Goal: Task Accomplishment & Management: Use online tool/utility

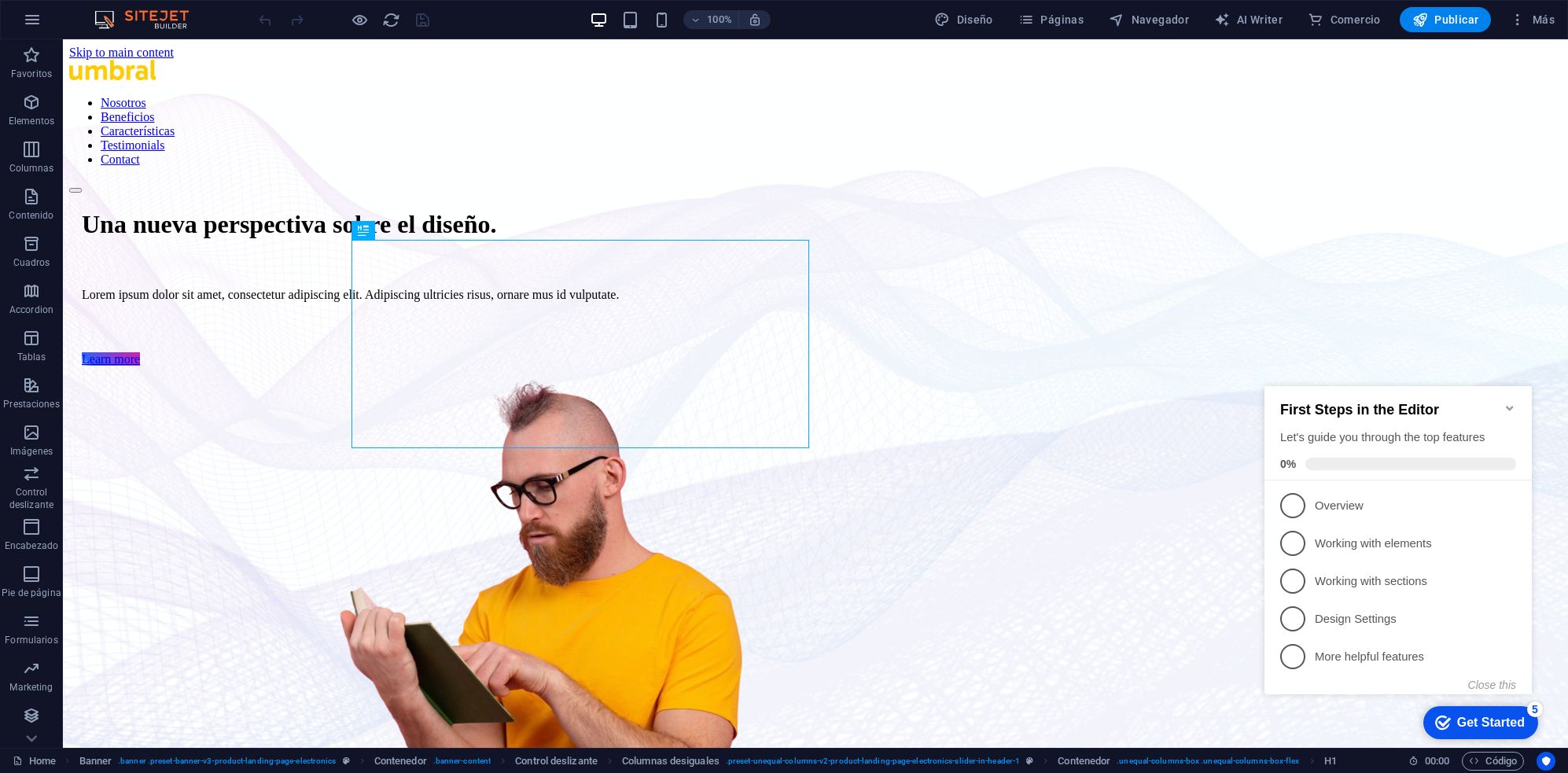
click at [1511, 405] on icon "Minimize checklist" at bounding box center [1509, 407] width 7 height 5
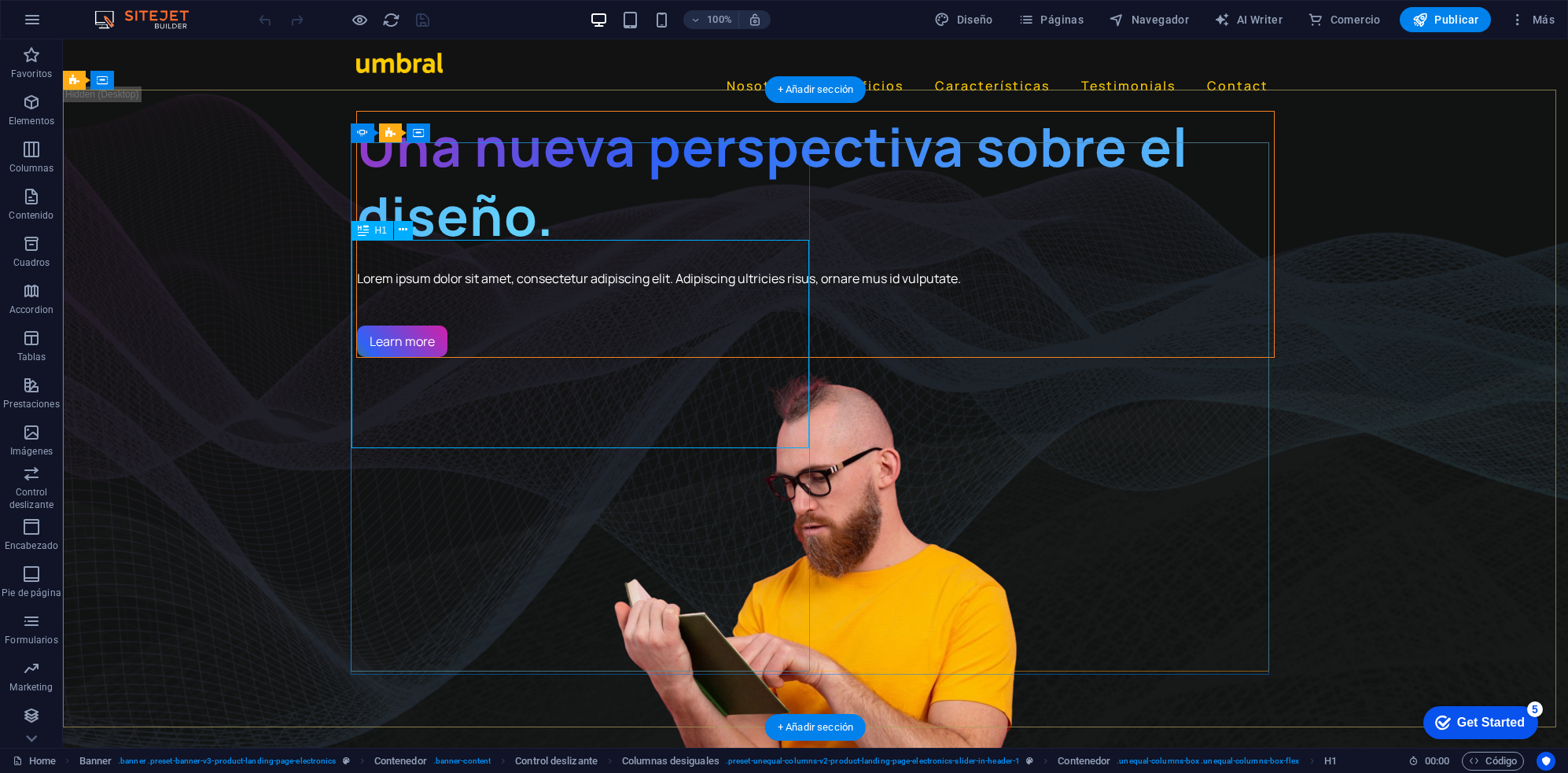
click at [595, 251] on div "Una nueva perspectiva sobre el diseño." at bounding box center [815, 181] width 917 height 139
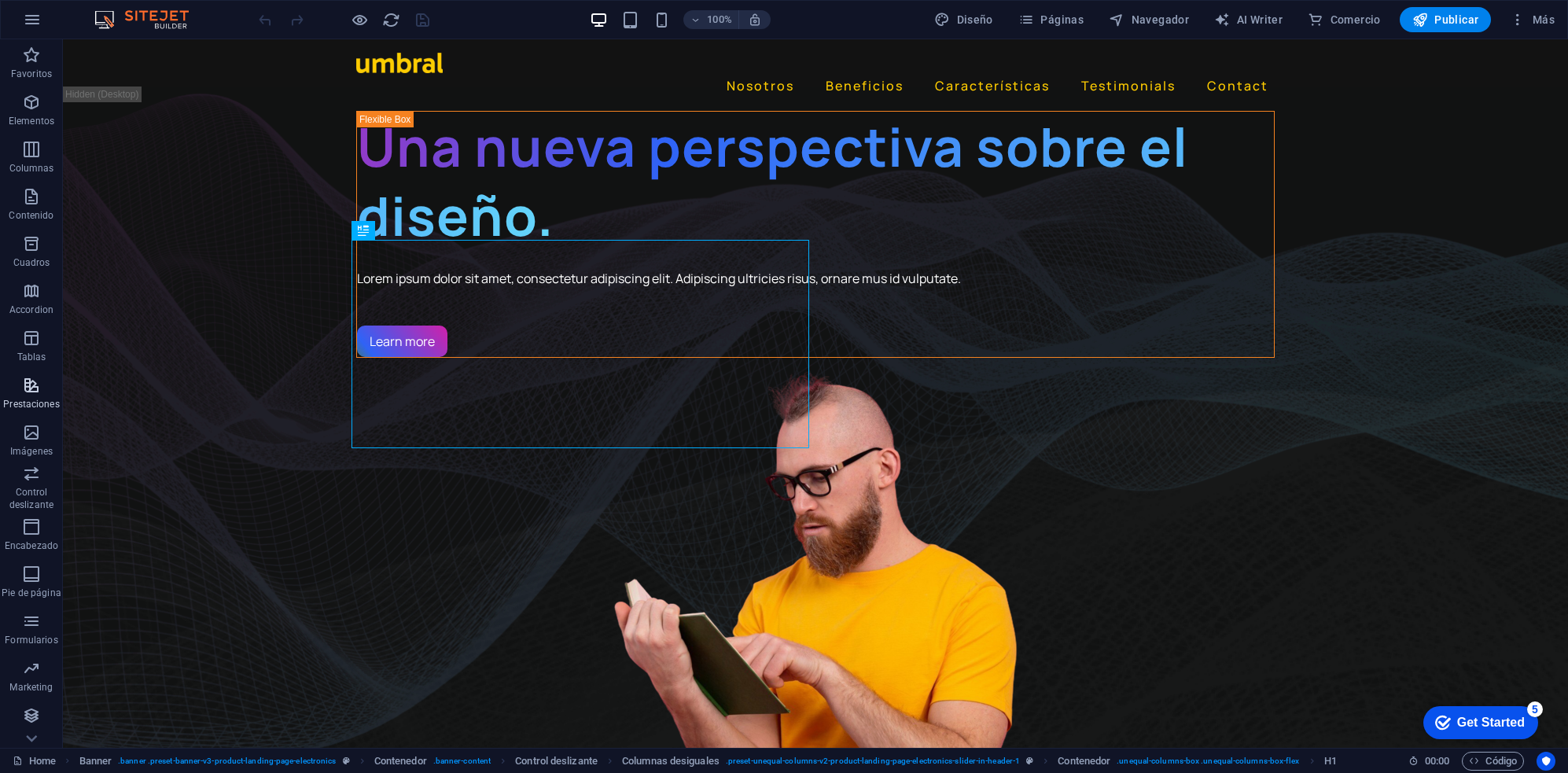
click at [37, 383] on icon "button" at bounding box center [31, 385] width 19 height 19
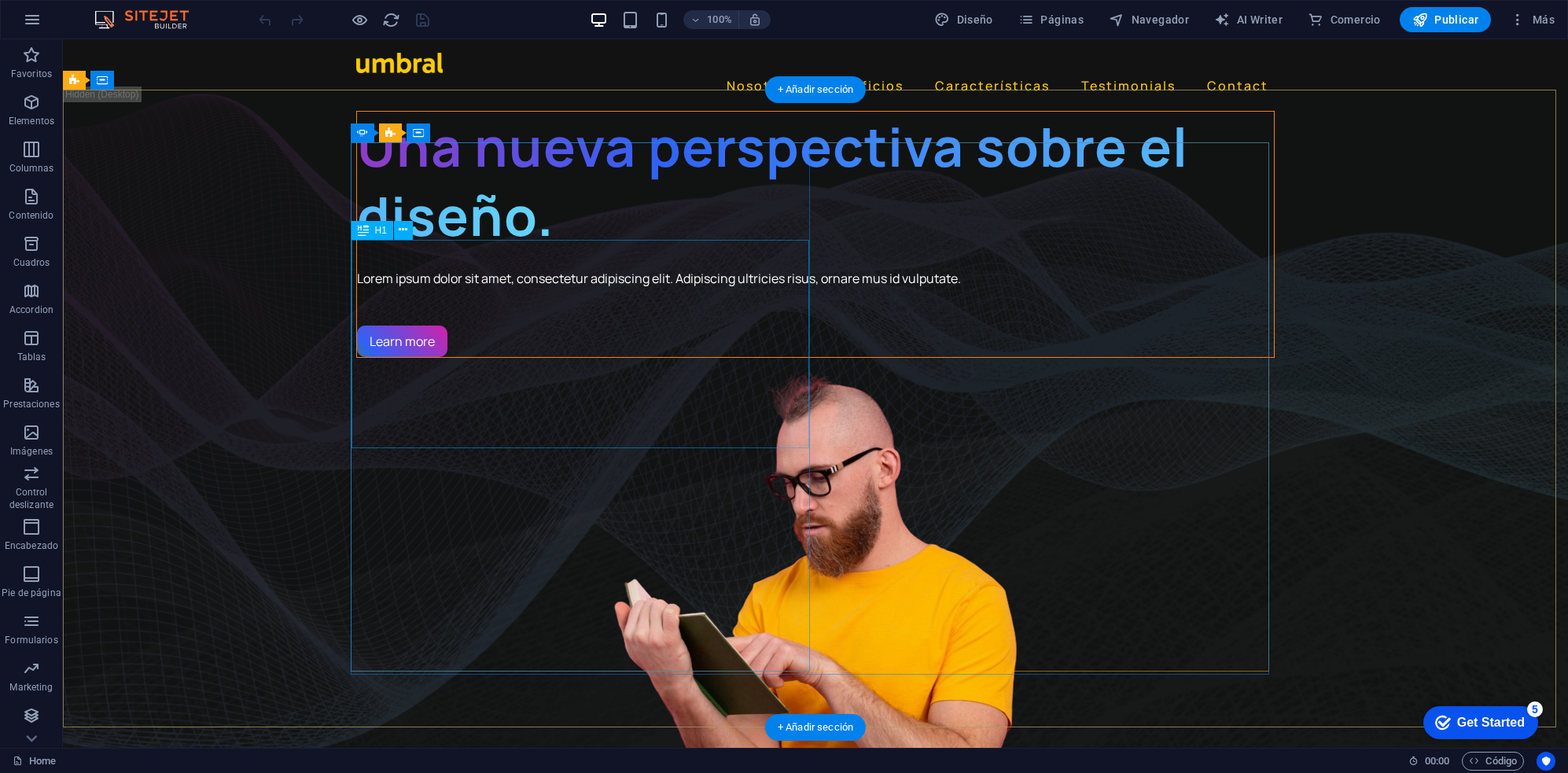
click at [495, 251] on div "Una nueva perspectiva sobre el diseño." at bounding box center [815, 181] width 917 height 139
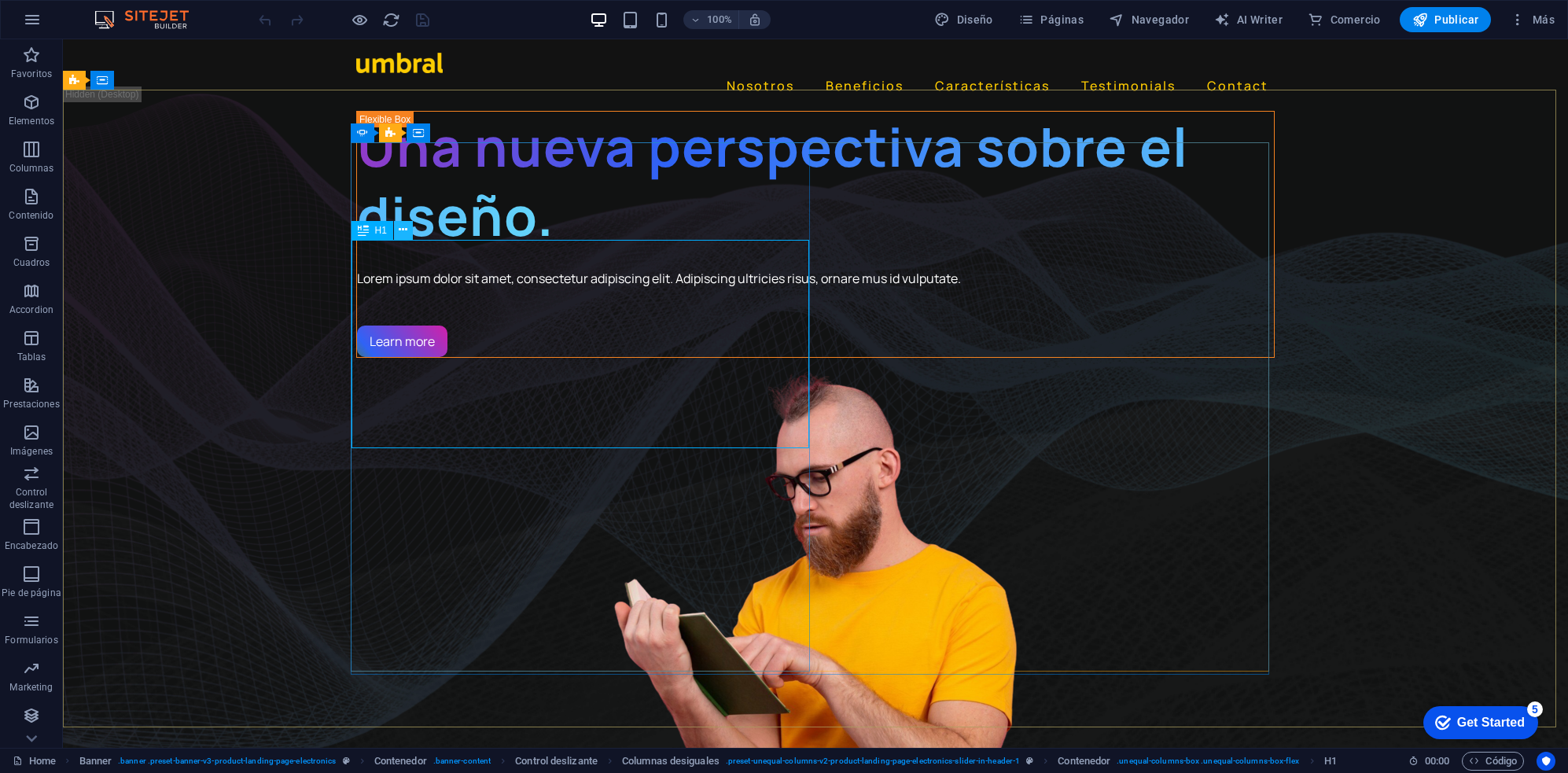
click at [401, 236] on icon at bounding box center [403, 230] width 8 height 16
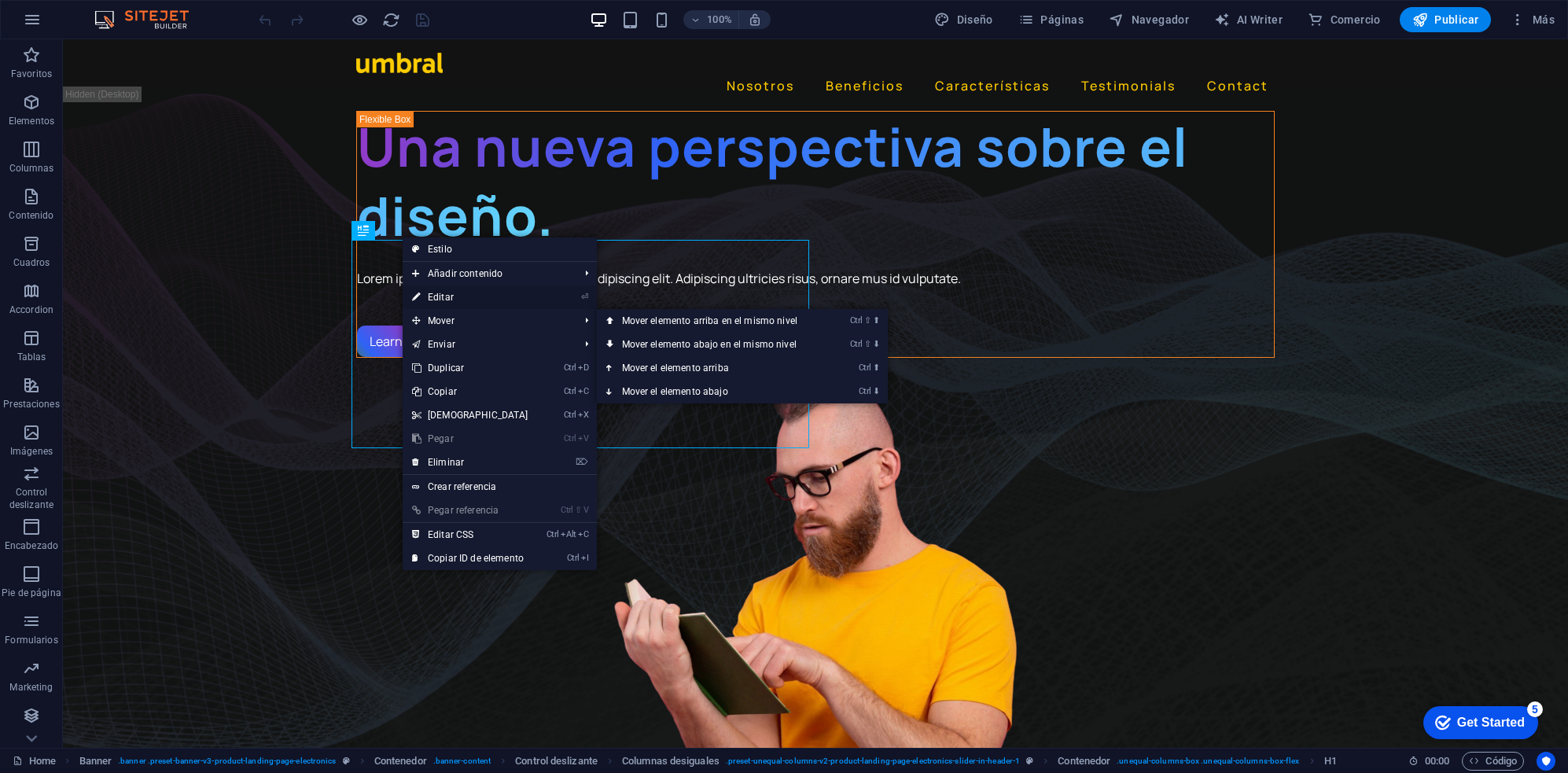
click at [470, 299] on link "⏎ Editar" at bounding box center [470, 297] width 135 height 24
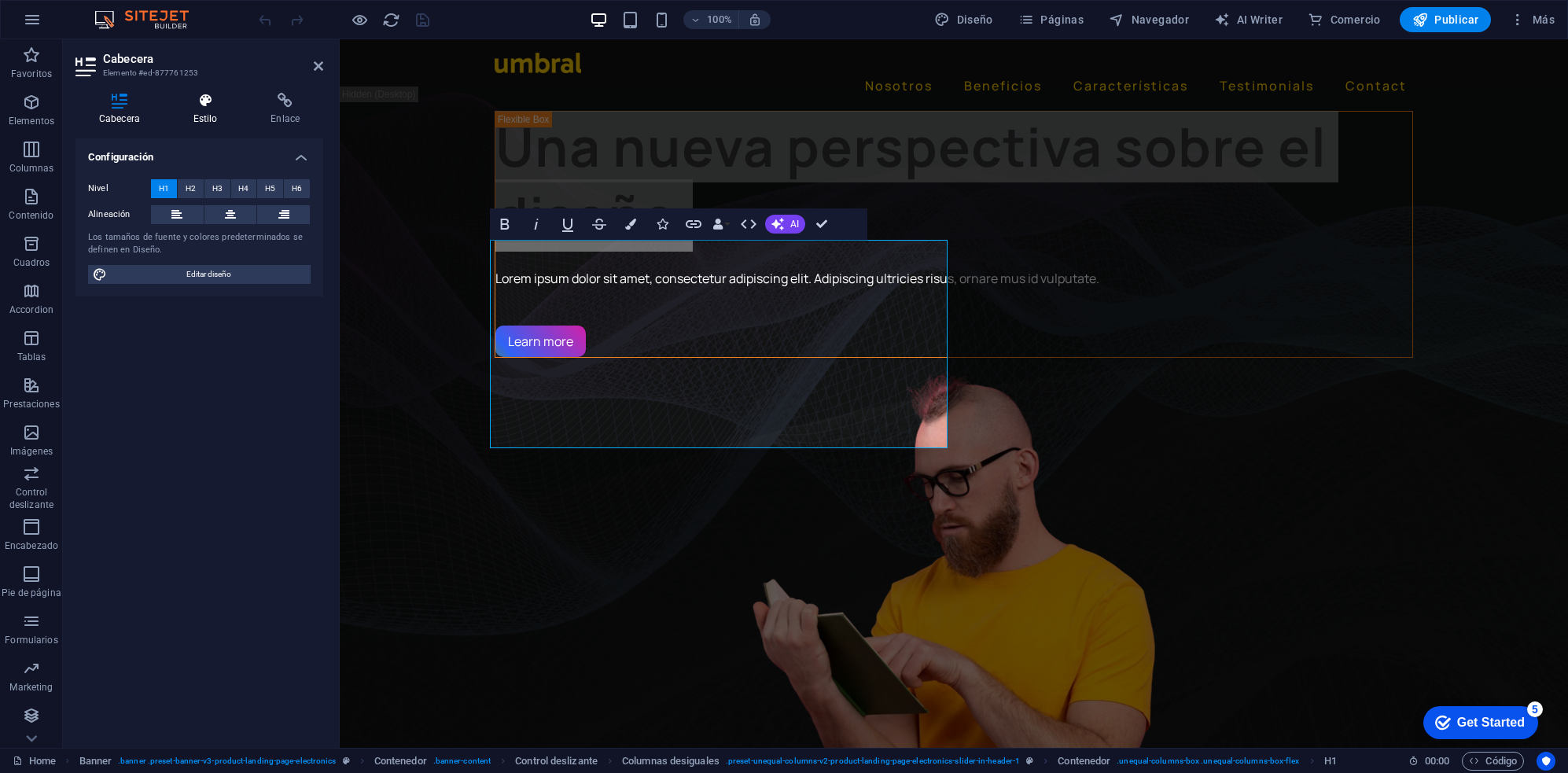
click at [238, 113] on h4 "Estilo" at bounding box center [209, 109] width 78 height 33
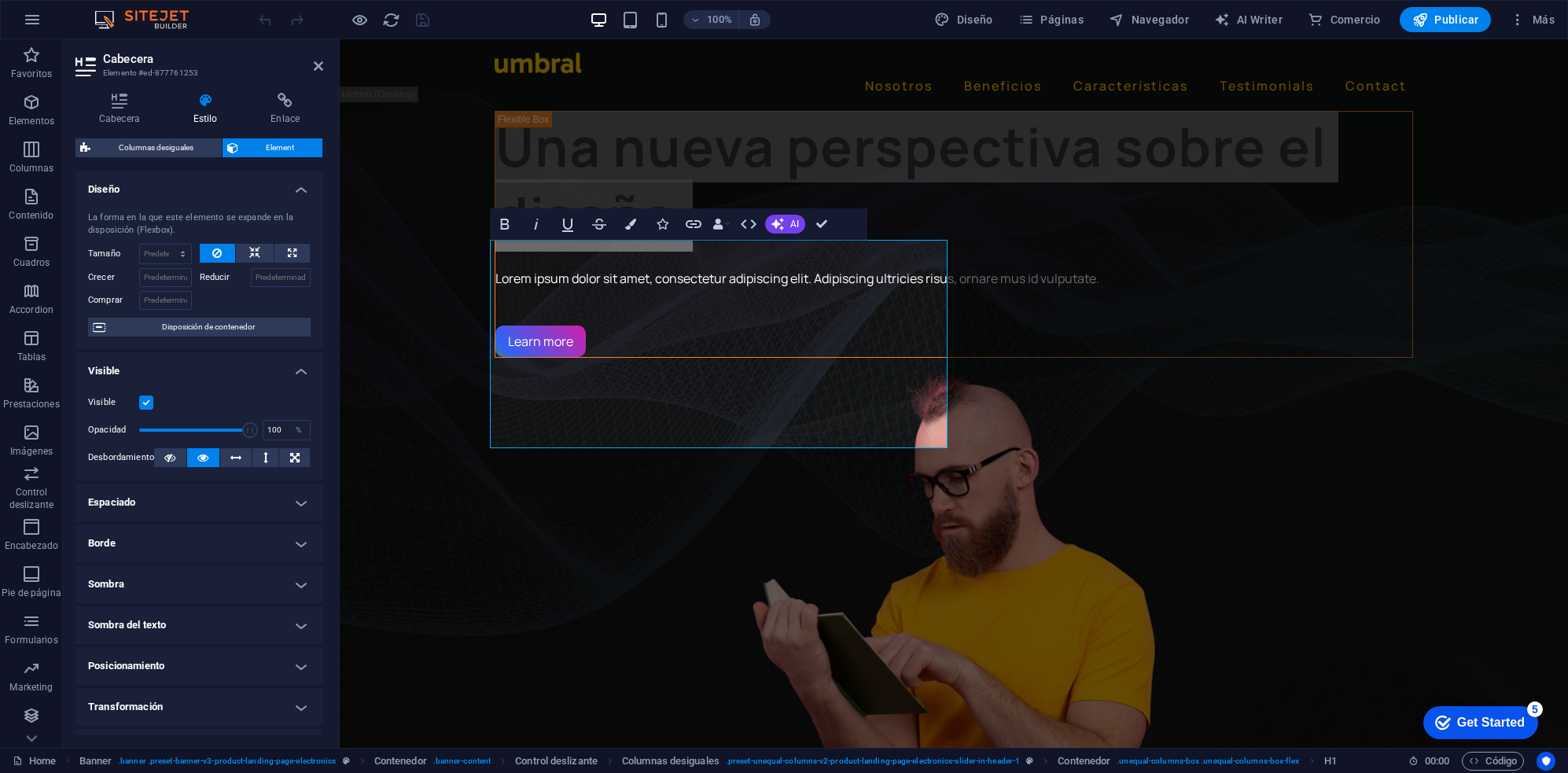
click at [229, 130] on div "Cabecera Estilo Enlace Configuración Nivel H1 H2 H3 H4 H5 H6 Alineación Los tam…" at bounding box center [199, 413] width 248 height 642
click at [625, 220] on icon "button" at bounding box center [630, 224] width 11 height 11
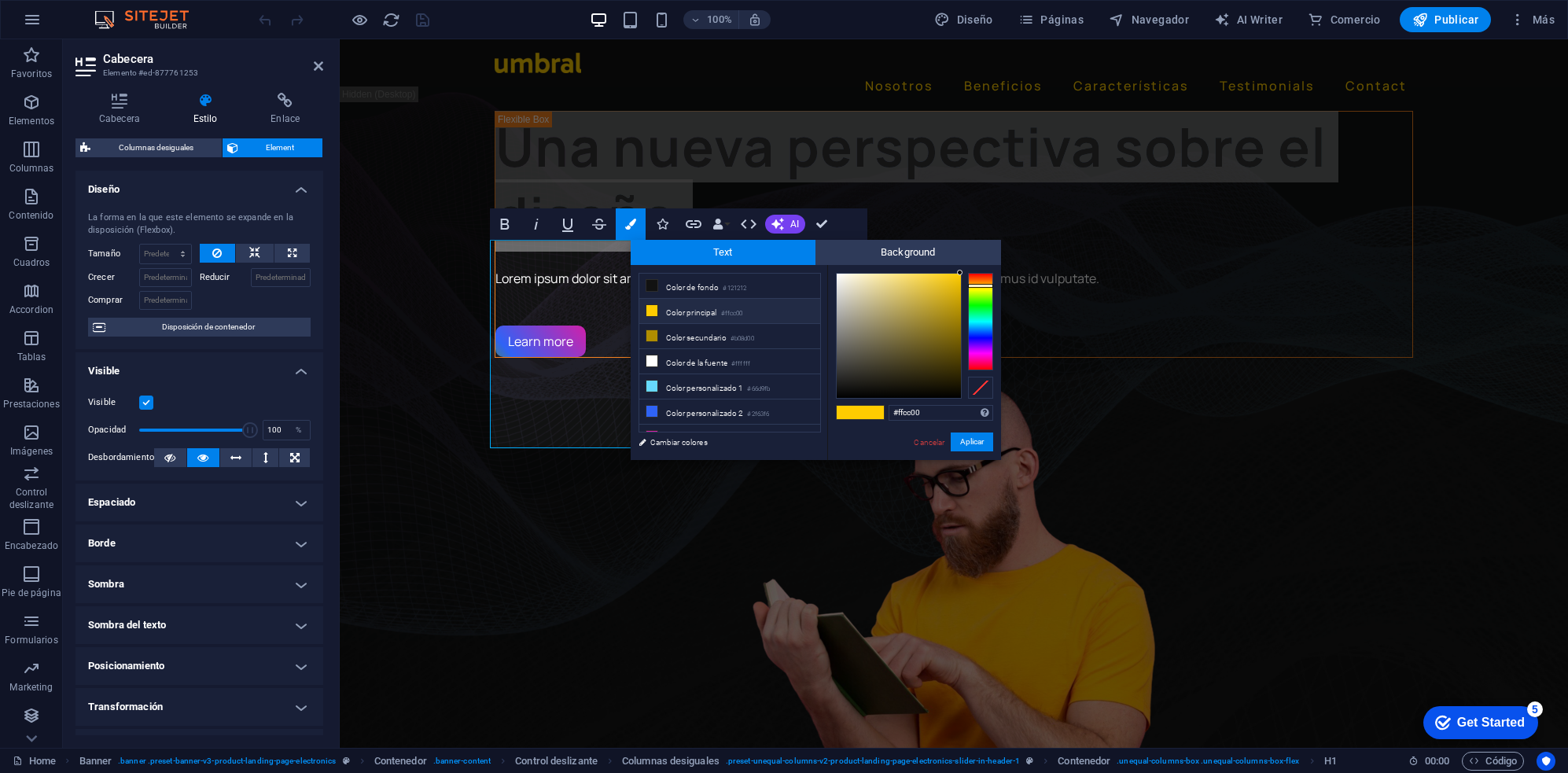
drag, startPoint x: 667, startPoint y: 312, endPoint x: 678, endPoint y: 315, distance: 11.4
click at [667, 311] on li "Color principal #ffcc00" at bounding box center [730, 312] width 181 height 26
drag, startPoint x: 968, startPoint y: 440, endPoint x: 631, endPoint y: 400, distance: 339.4
click at [968, 440] on button "Aplicar" at bounding box center [972, 442] width 42 height 19
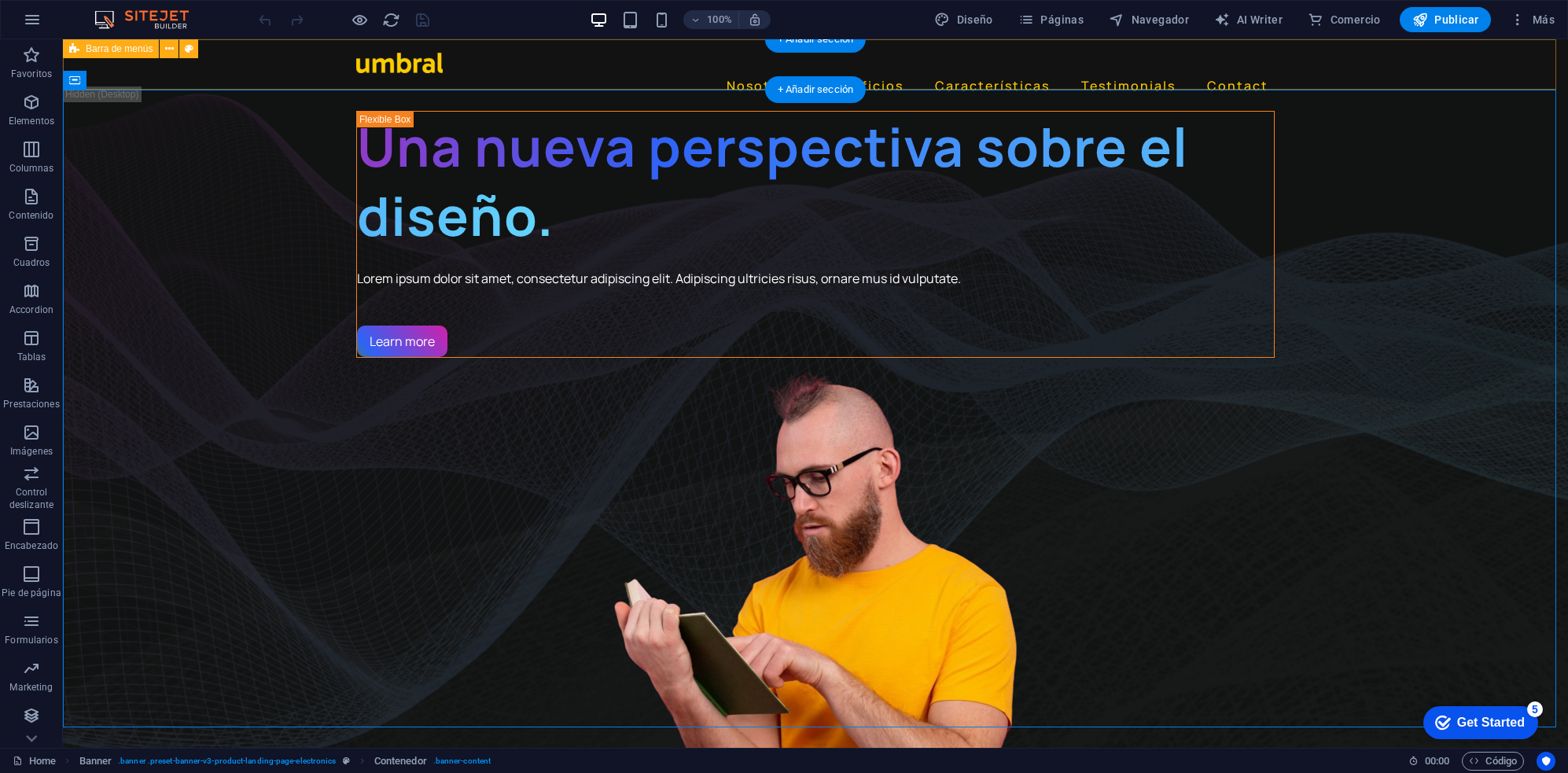
click at [300, 55] on div "Nosotros Beneficios Características Testimonials Contact" at bounding box center [815, 75] width 1505 height 71
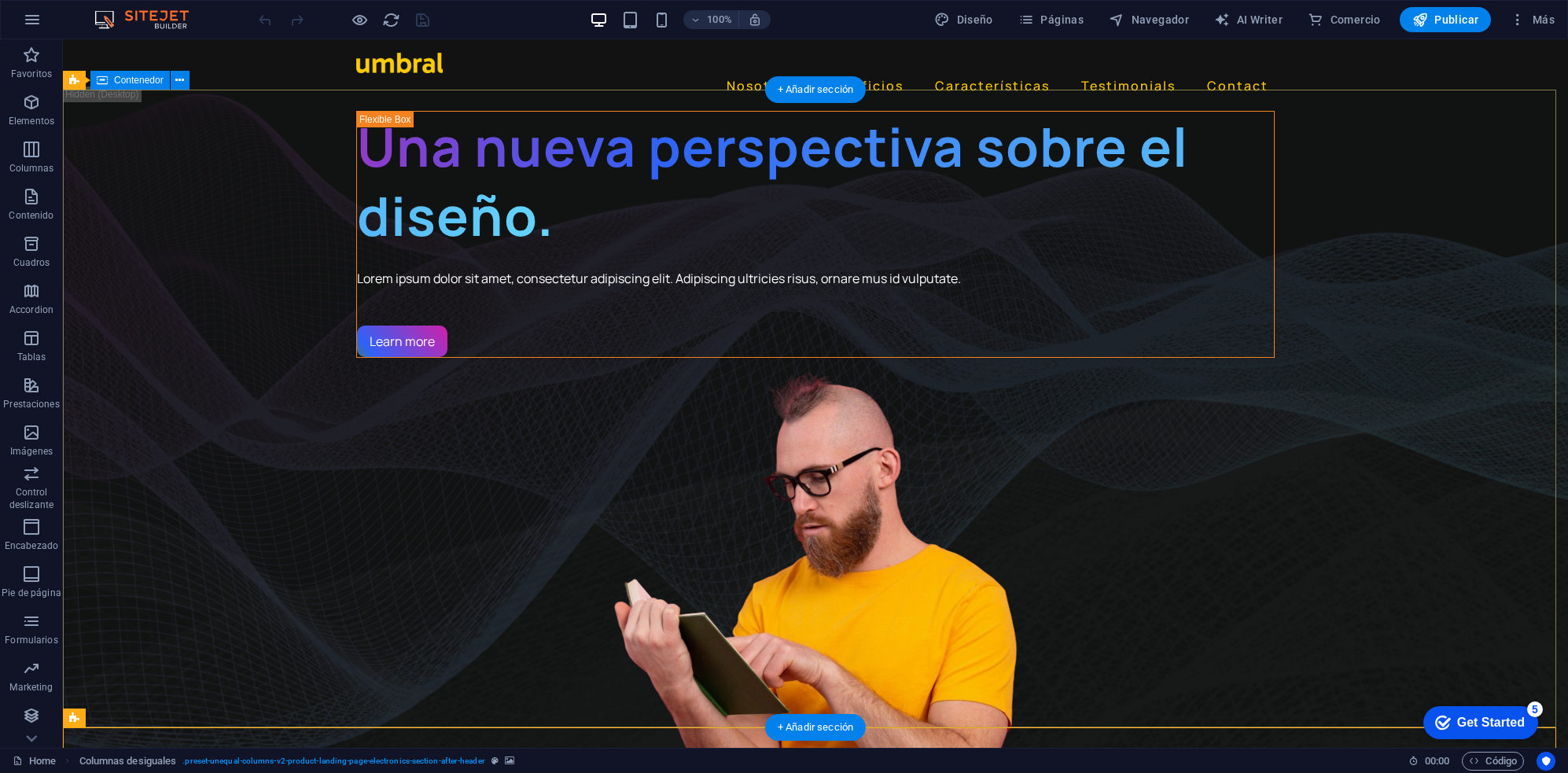
drag, startPoint x: 110, startPoint y: 651, endPoint x: 120, endPoint y: 654, distance: 10.4
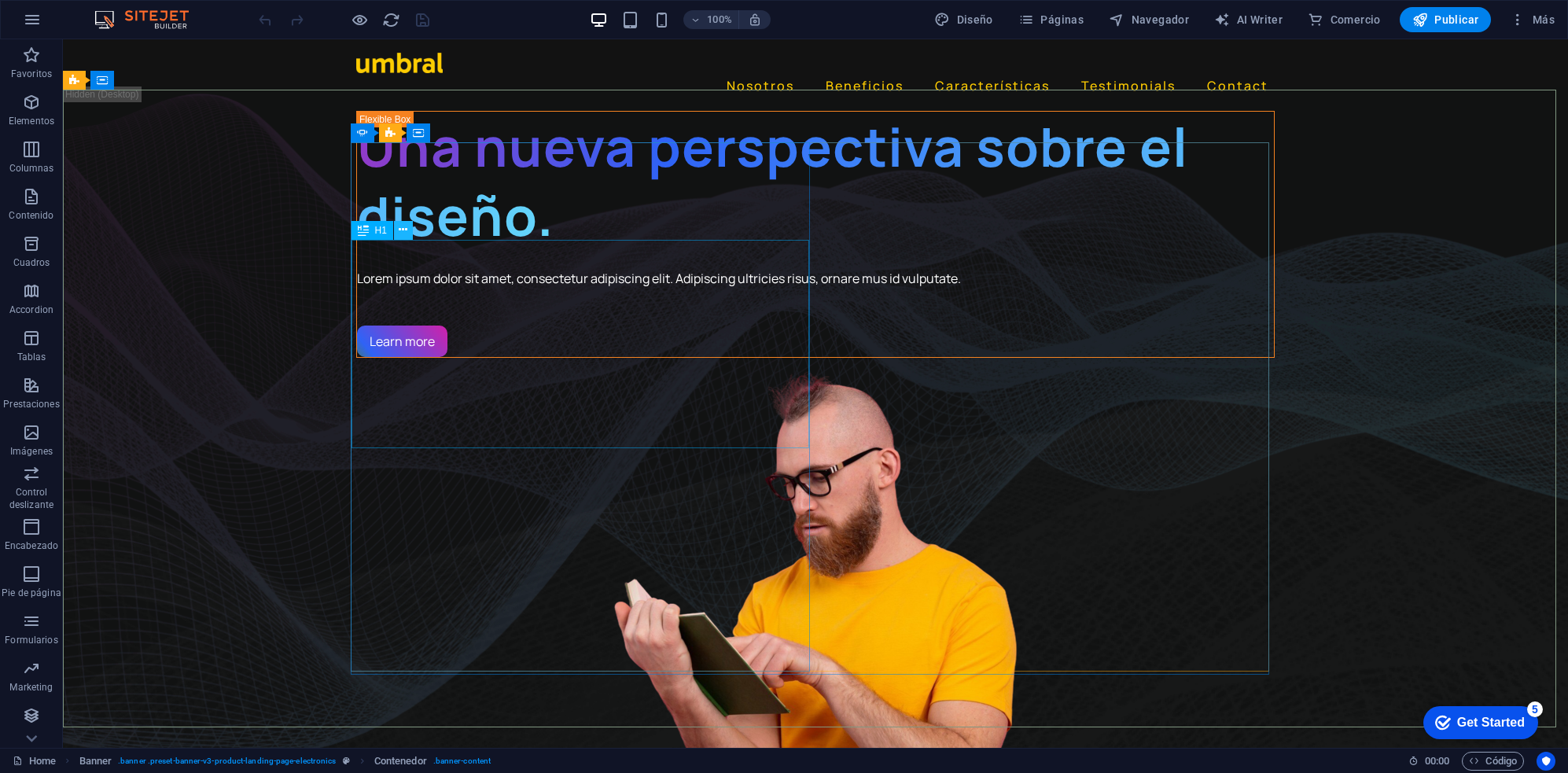
click at [403, 227] on icon at bounding box center [403, 230] width 8 height 16
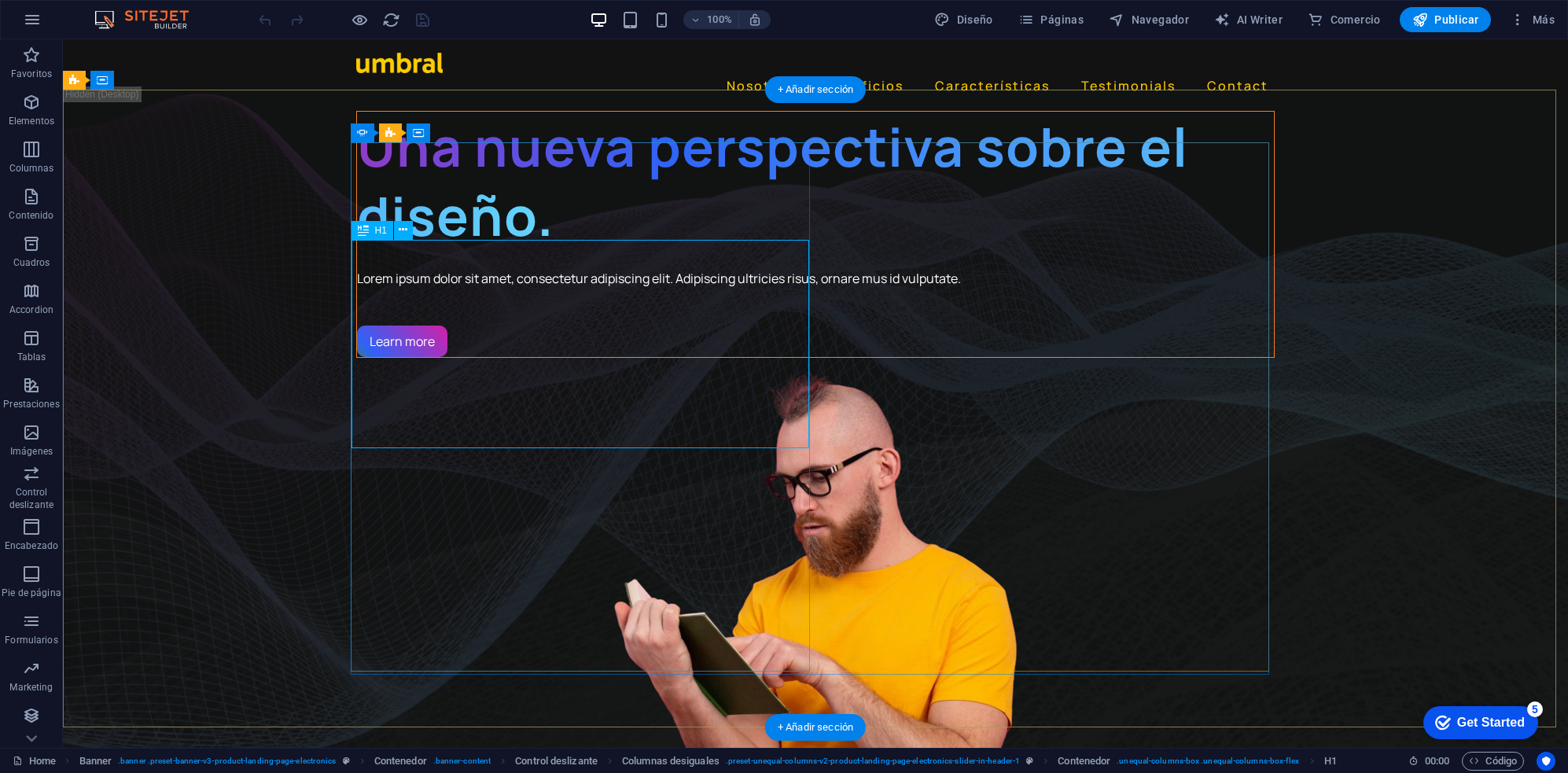
click at [398, 251] on div "Una nueva perspectiva sobre el diseño." at bounding box center [815, 181] width 917 height 139
click at [415, 251] on div "Una nueva perspectiva sobre el diseño." at bounding box center [815, 181] width 917 height 139
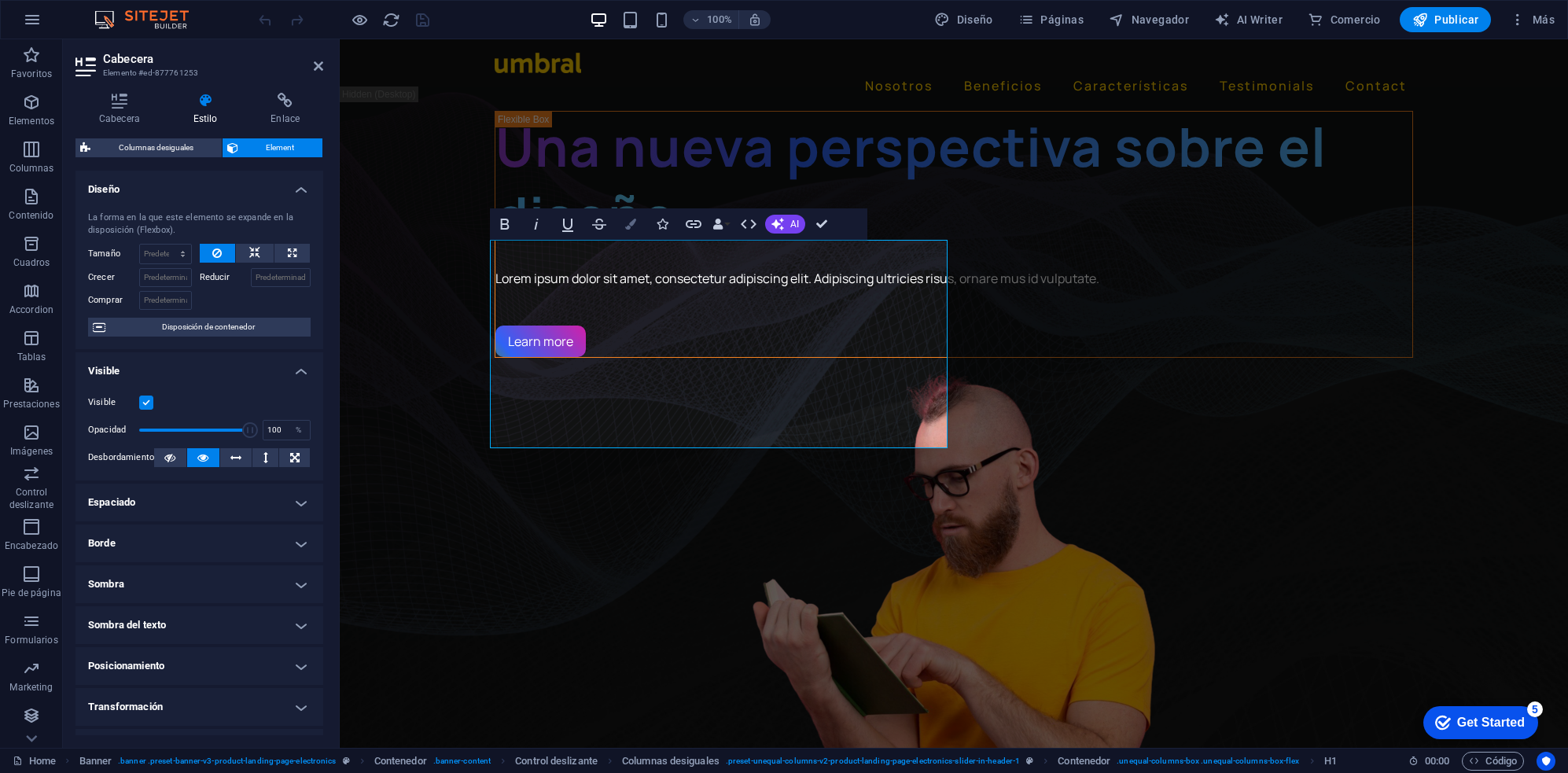
click at [625, 220] on icon "button" at bounding box center [630, 224] width 11 height 11
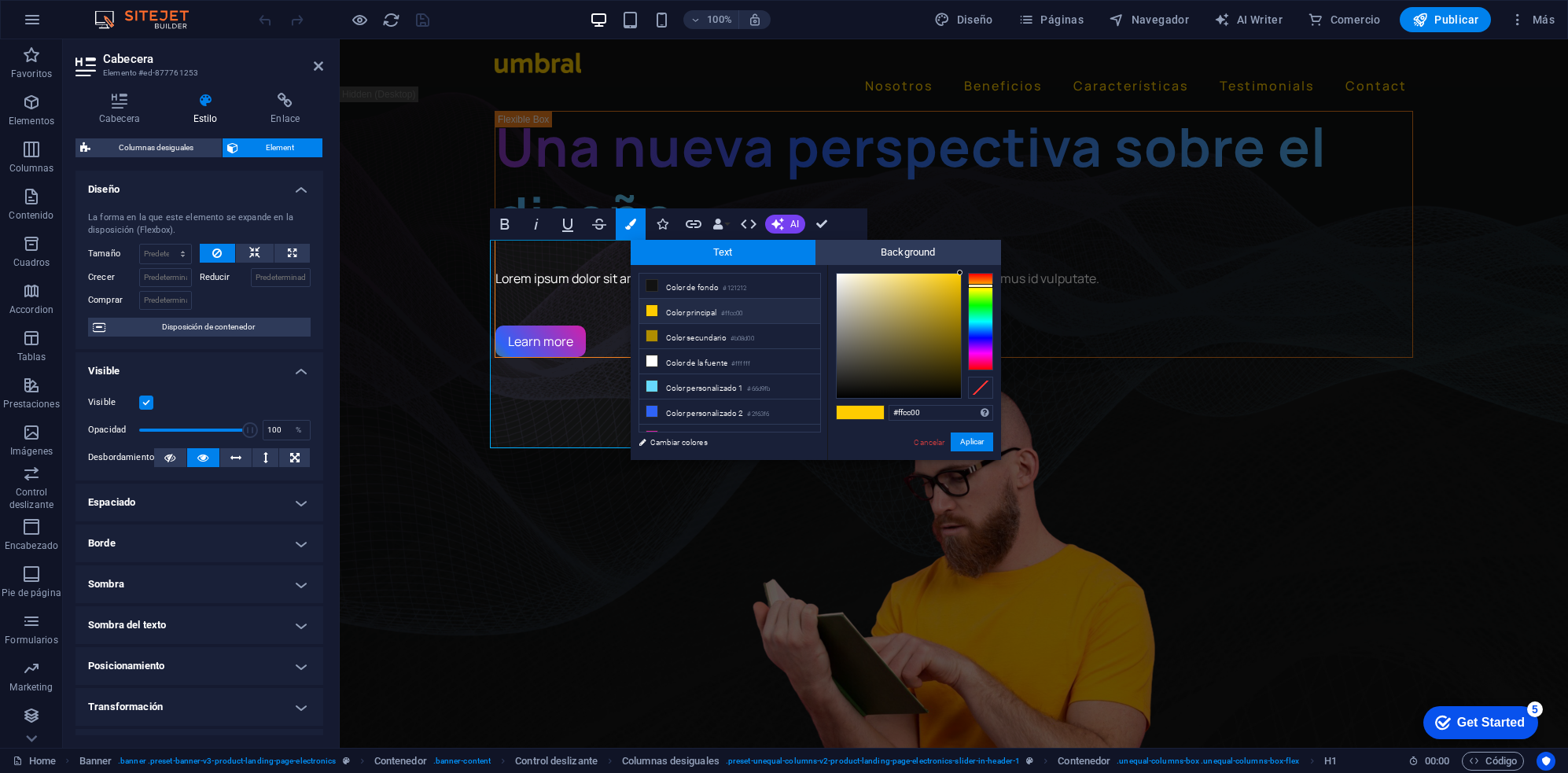
drag, startPoint x: 690, startPoint y: 310, endPoint x: 723, endPoint y: 311, distance: 33.0
click at [691, 310] on li "Color principal #ffcc00" at bounding box center [730, 312] width 181 height 26
click at [757, 327] on li "Color secundario #b08d00" at bounding box center [730, 337] width 181 height 26
click at [757, 308] on li "Color principal #ffcc00" at bounding box center [730, 312] width 181 height 26
type input "#ffcc00"
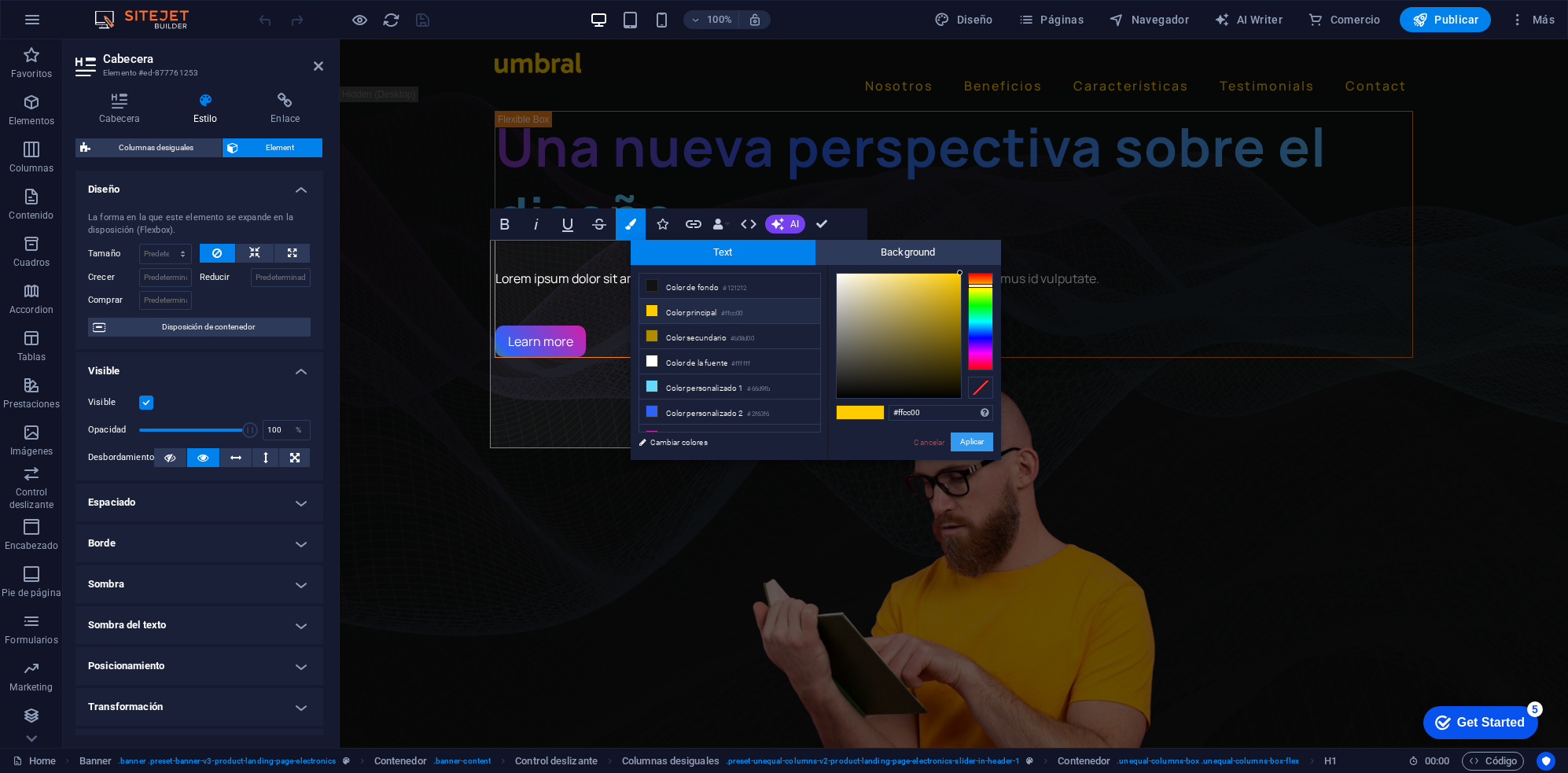
click at [973, 445] on button "Aplicar" at bounding box center [972, 442] width 42 height 19
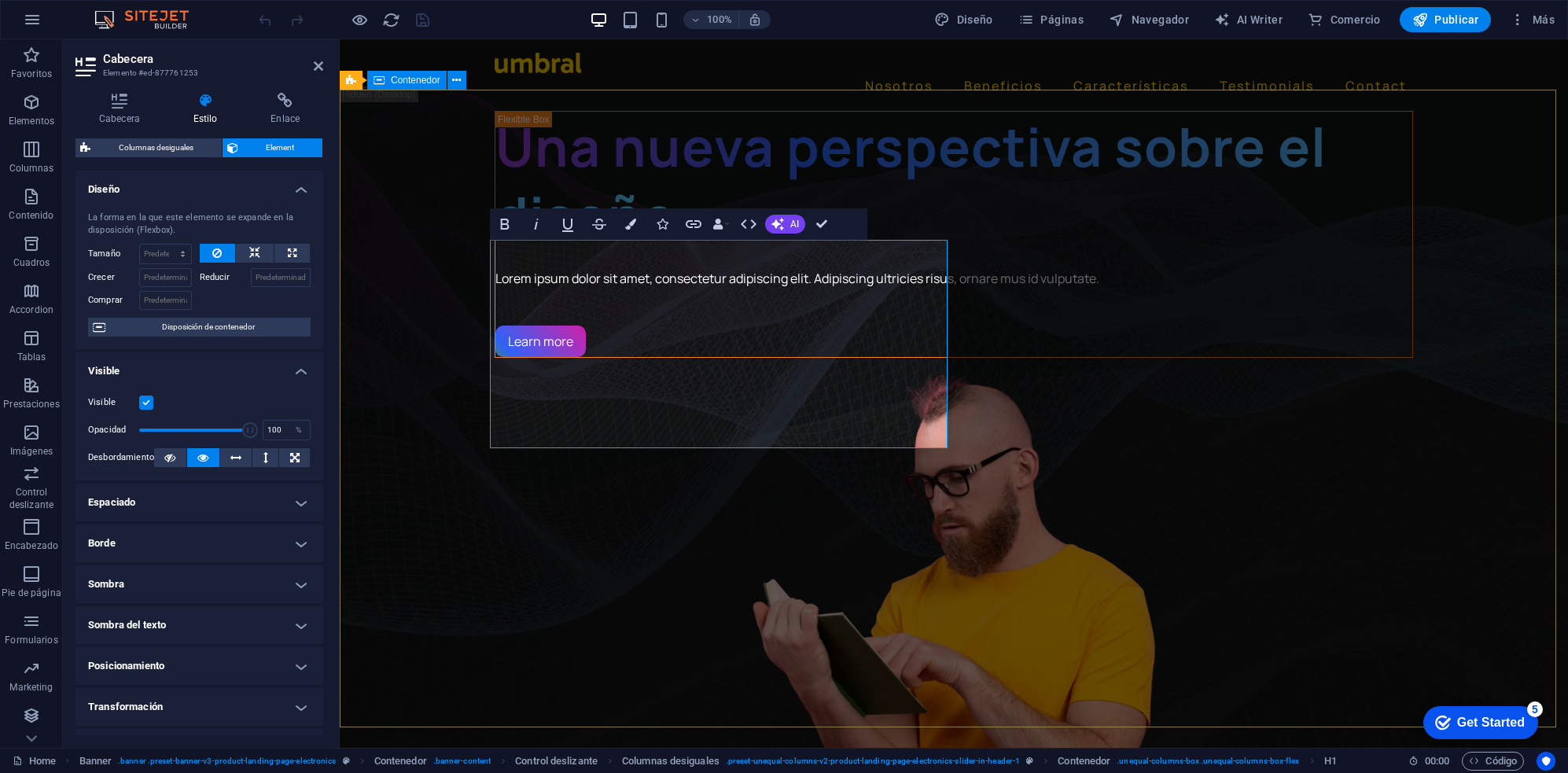
drag, startPoint x: 1519, startPoint y: 250, endPoint x: 1786, endPoint y: 249, distance: 267.0
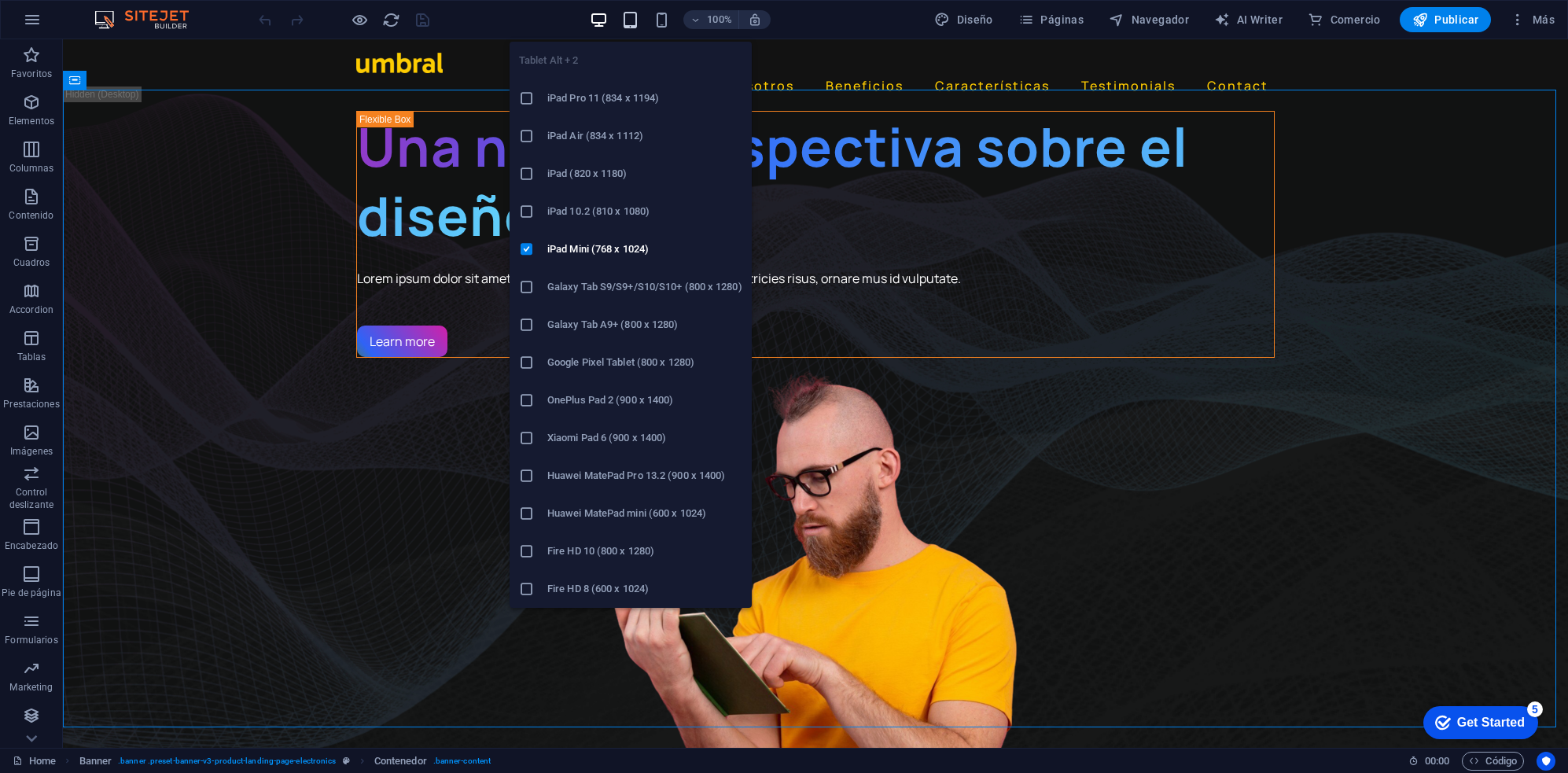
click at [635, 19] on icon "button" at bounding box center [630, 20] width 18 height 18
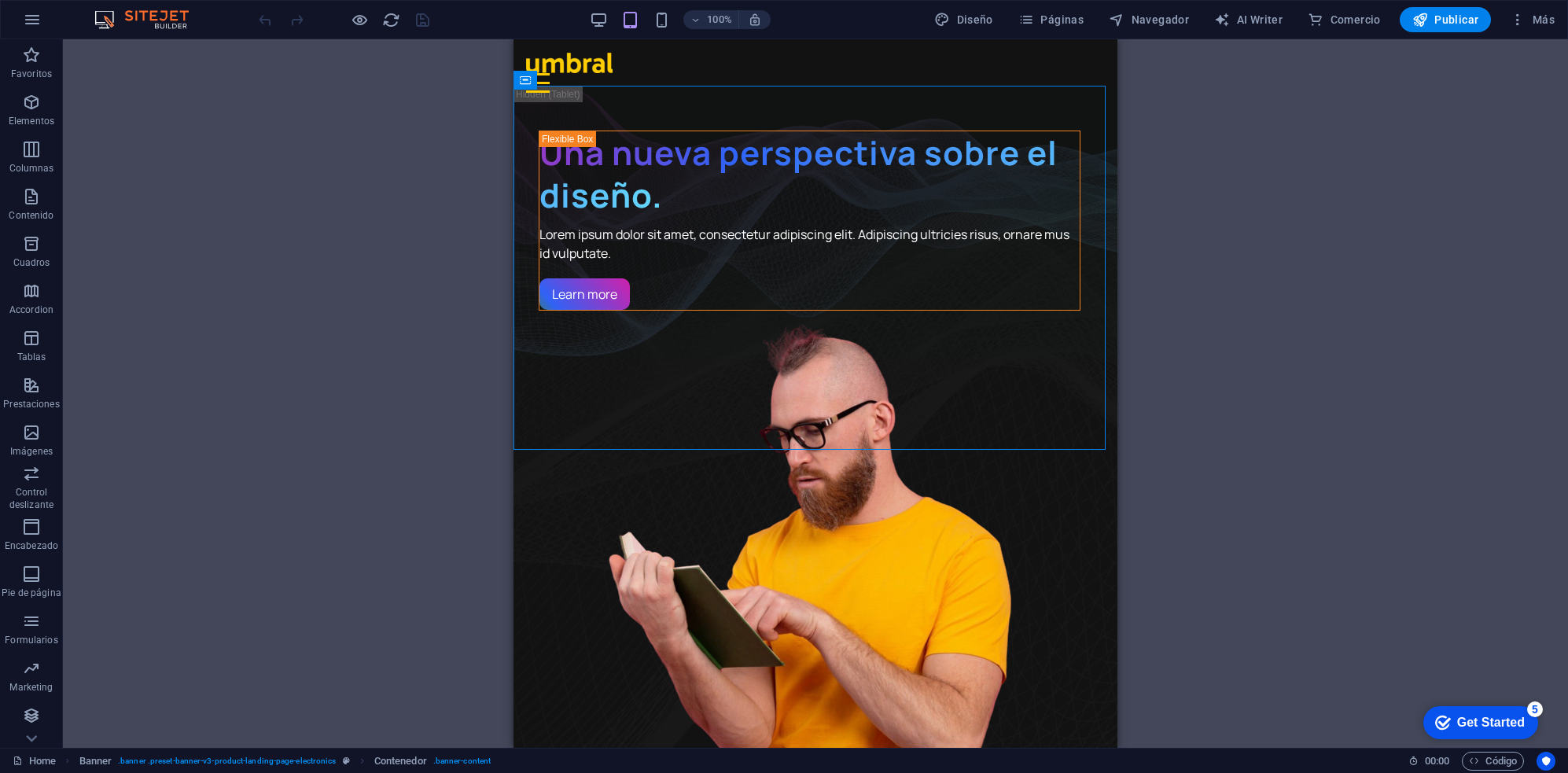
drag, startPoint x: 326, startPoint y: 218, endPoint x: 435, endPoint y: 200, distance: 110.5
click at [328, 219] on div "Arrastra aquí para reemplazar el contenido existente. Si quieres crear un eleme…" at bounding box center [815, 393] width 1505 height 708
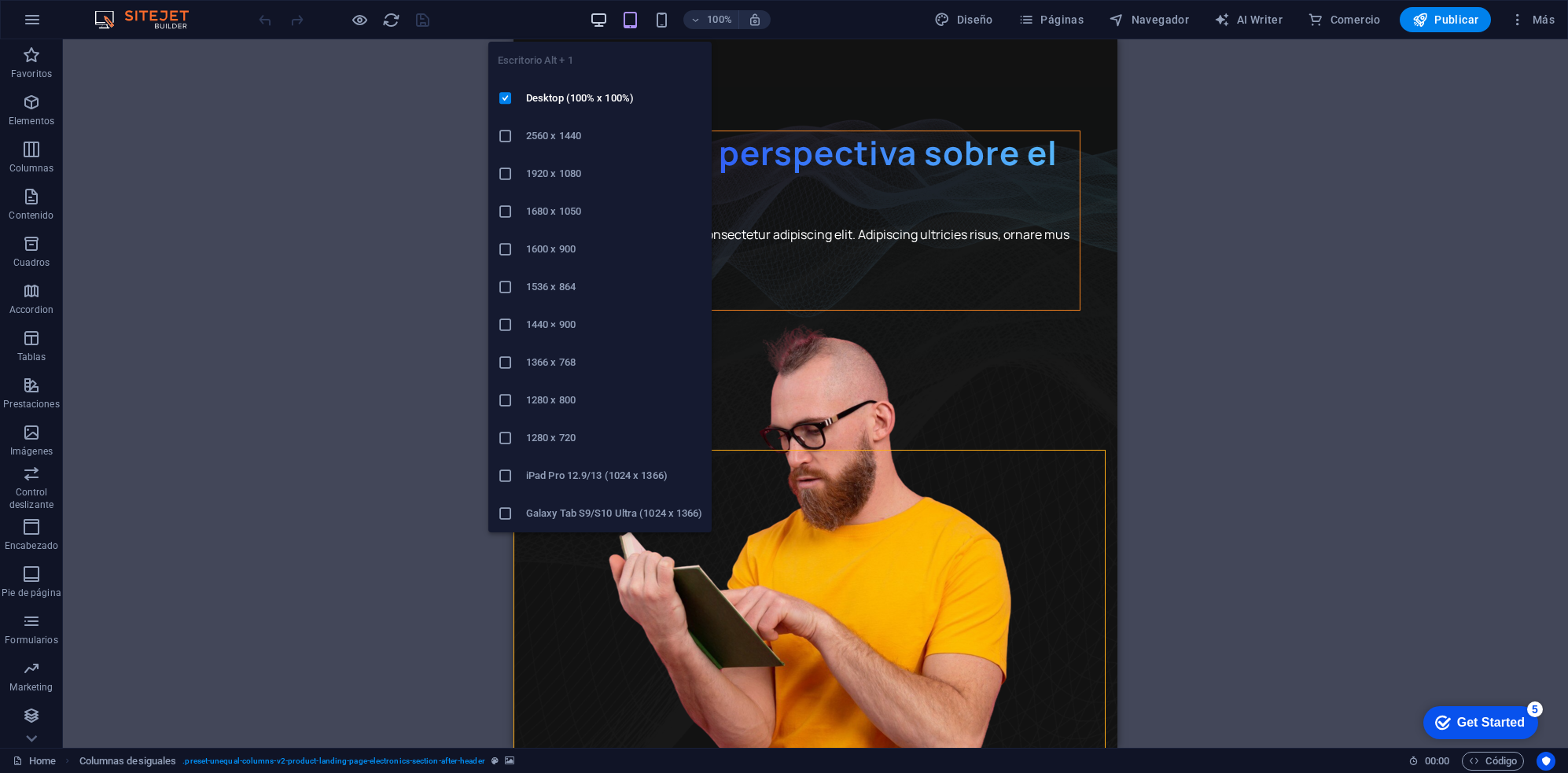
click at [601, 28] on icon "button" at bounding box center [599, 20] width 18 height 18
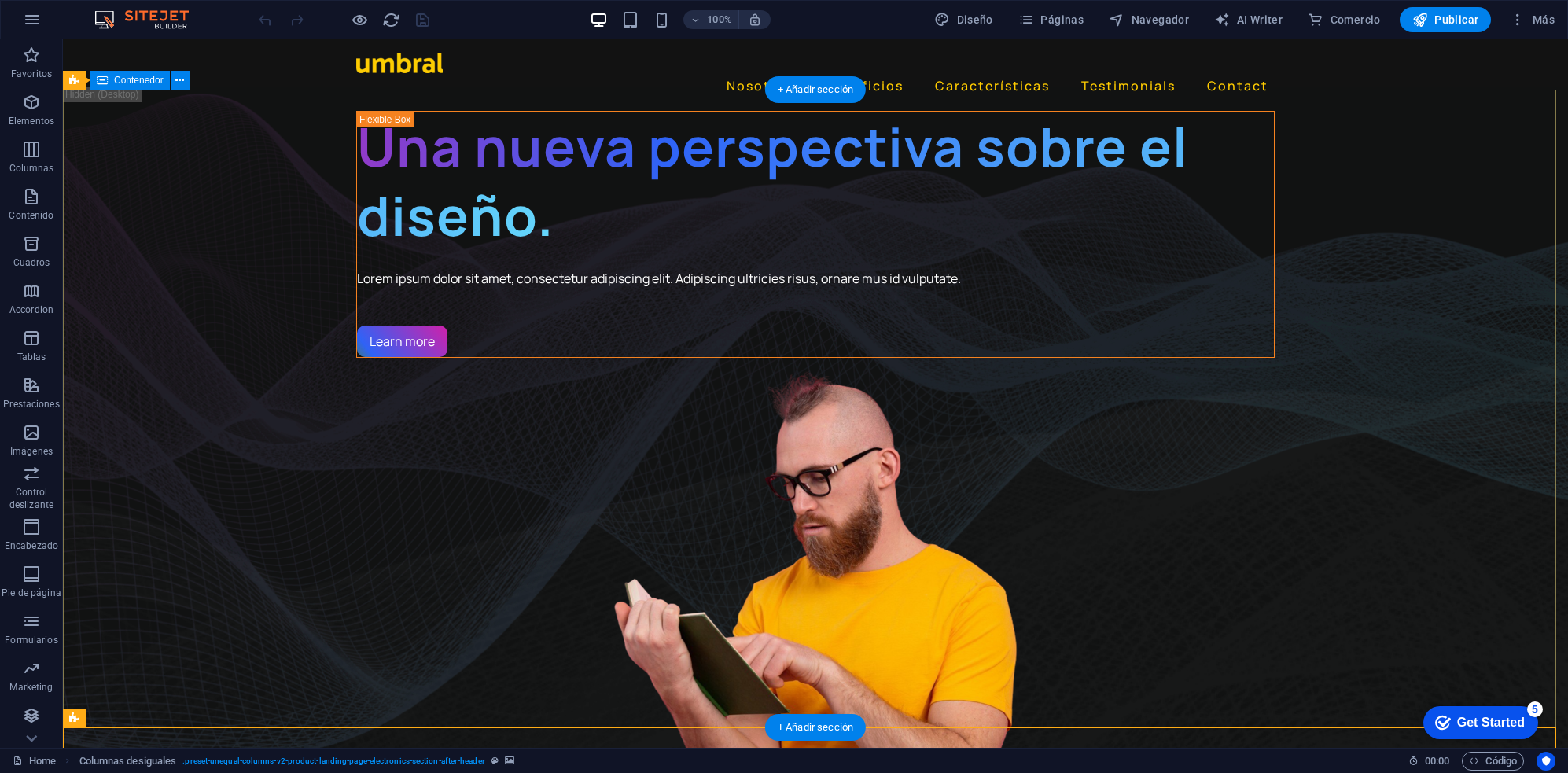
drag, startPoint x: 154, startPoint y: 351, endPoint x: 161, endPoint y: 349, distance: 7.3
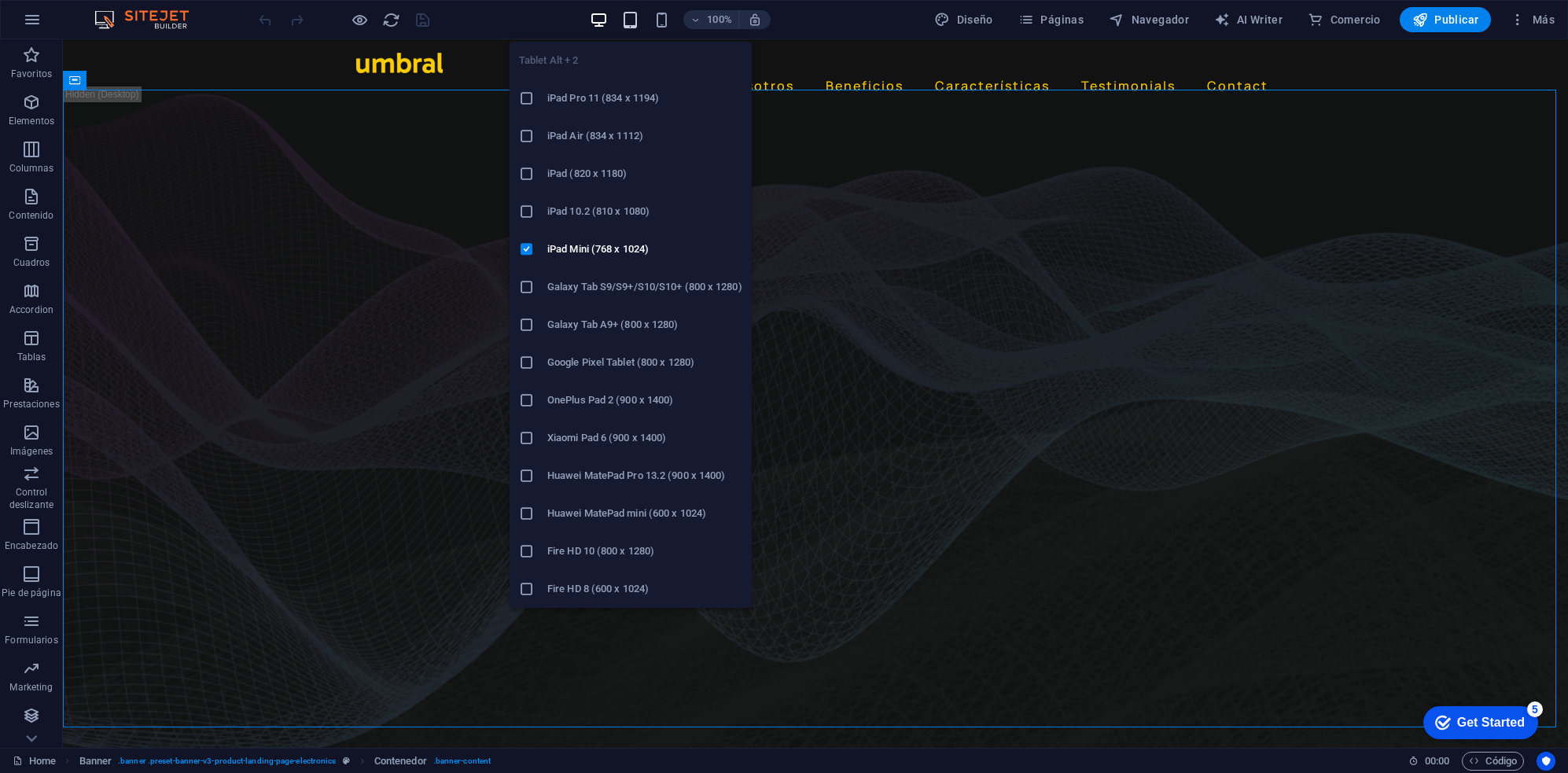
click at [630, 16] on icon "button" at bounding box center [630, 20] width 18 height 18
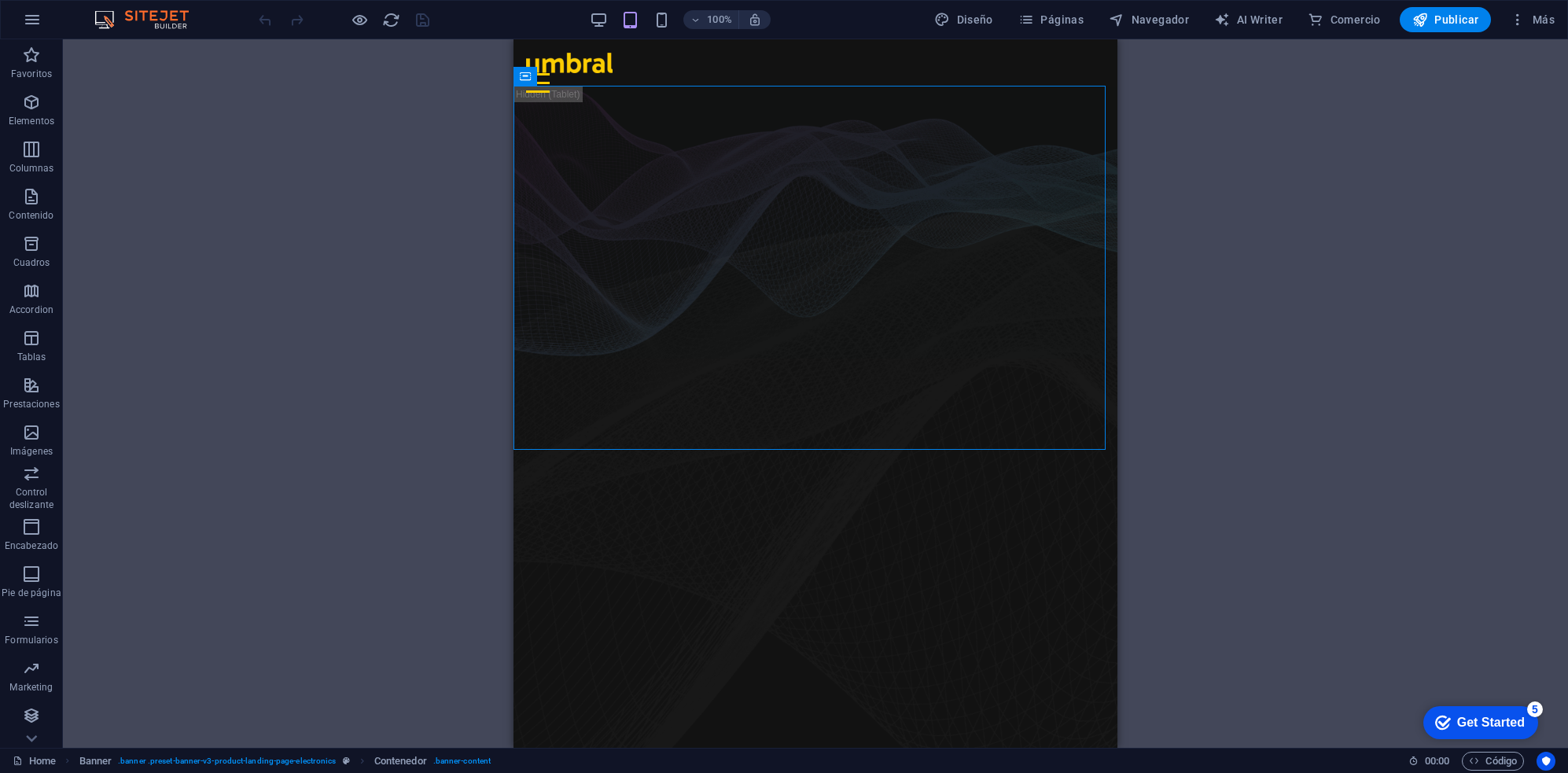
click at [1334, 178] on div "Arrastra aquí para reemplazar el contenido existente. Si quieres crear un eleme…" at bounding box center [815, 393] width 1505 height 708
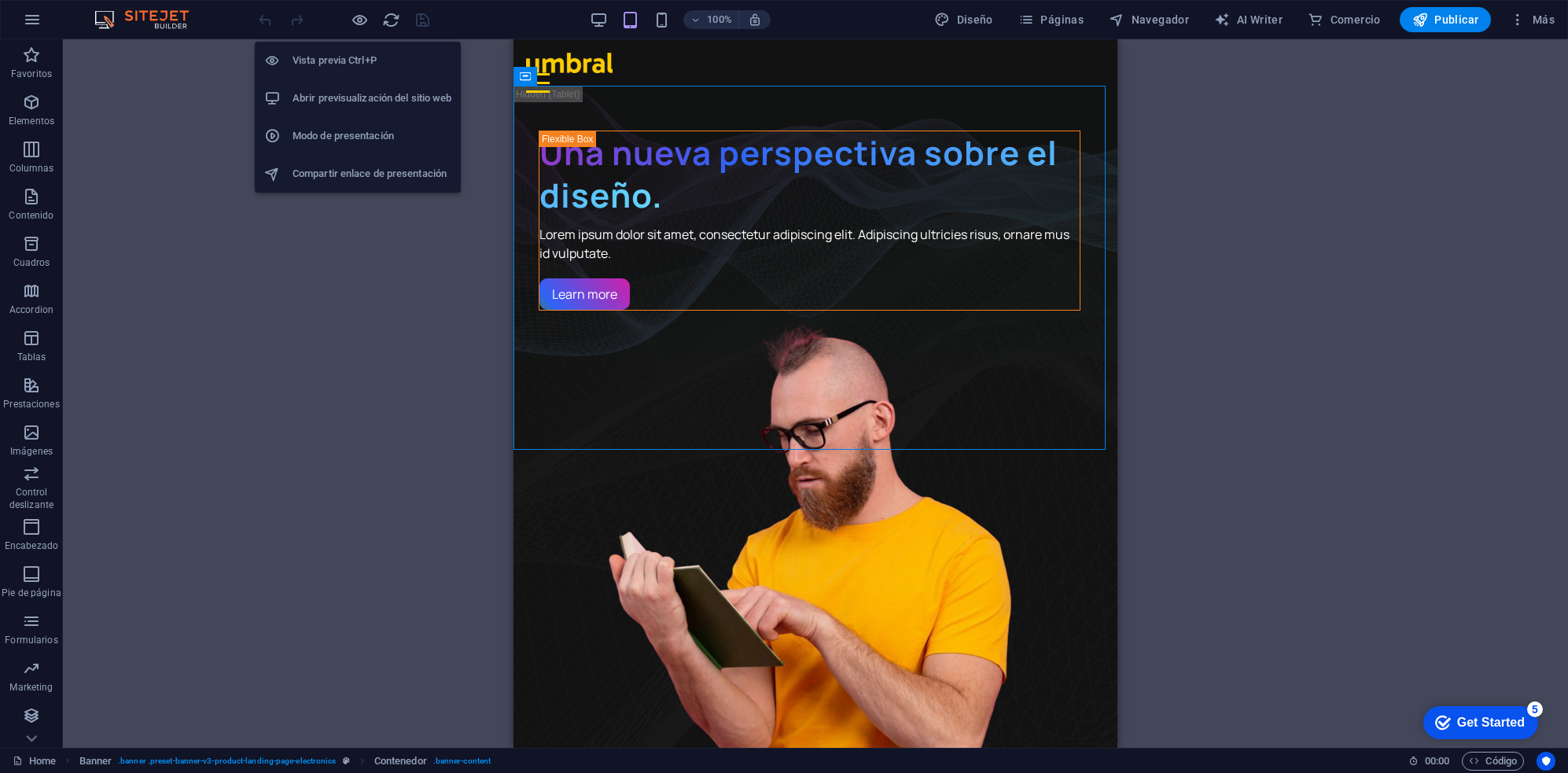
click at [355, 53] on h6 "Vista previa Ctrl+P" at bounding box center [372, 60] width 159 height 19
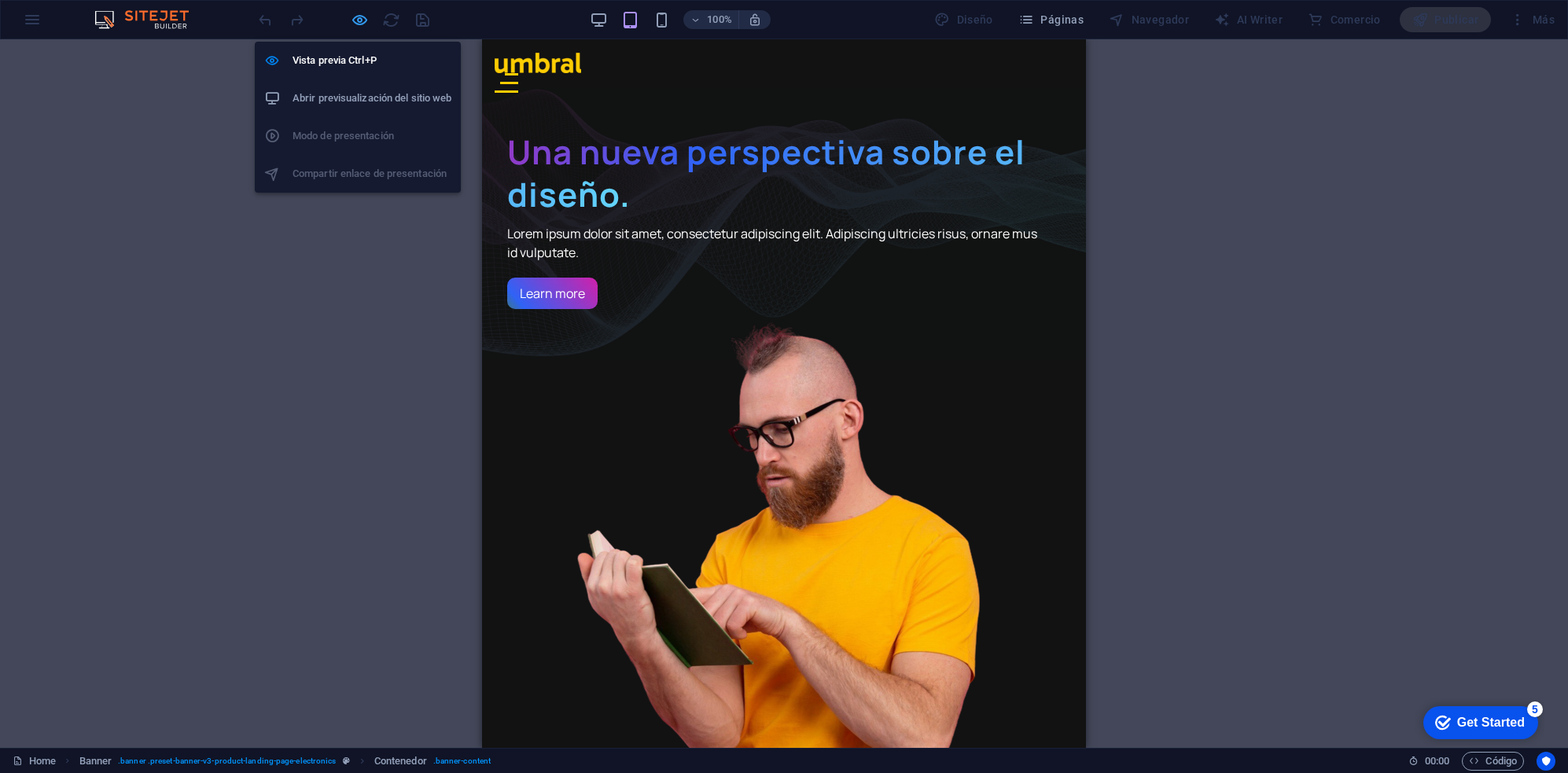
click at [360, 22] on icon "button" at bounding box center [360, 20] width 18 height 18
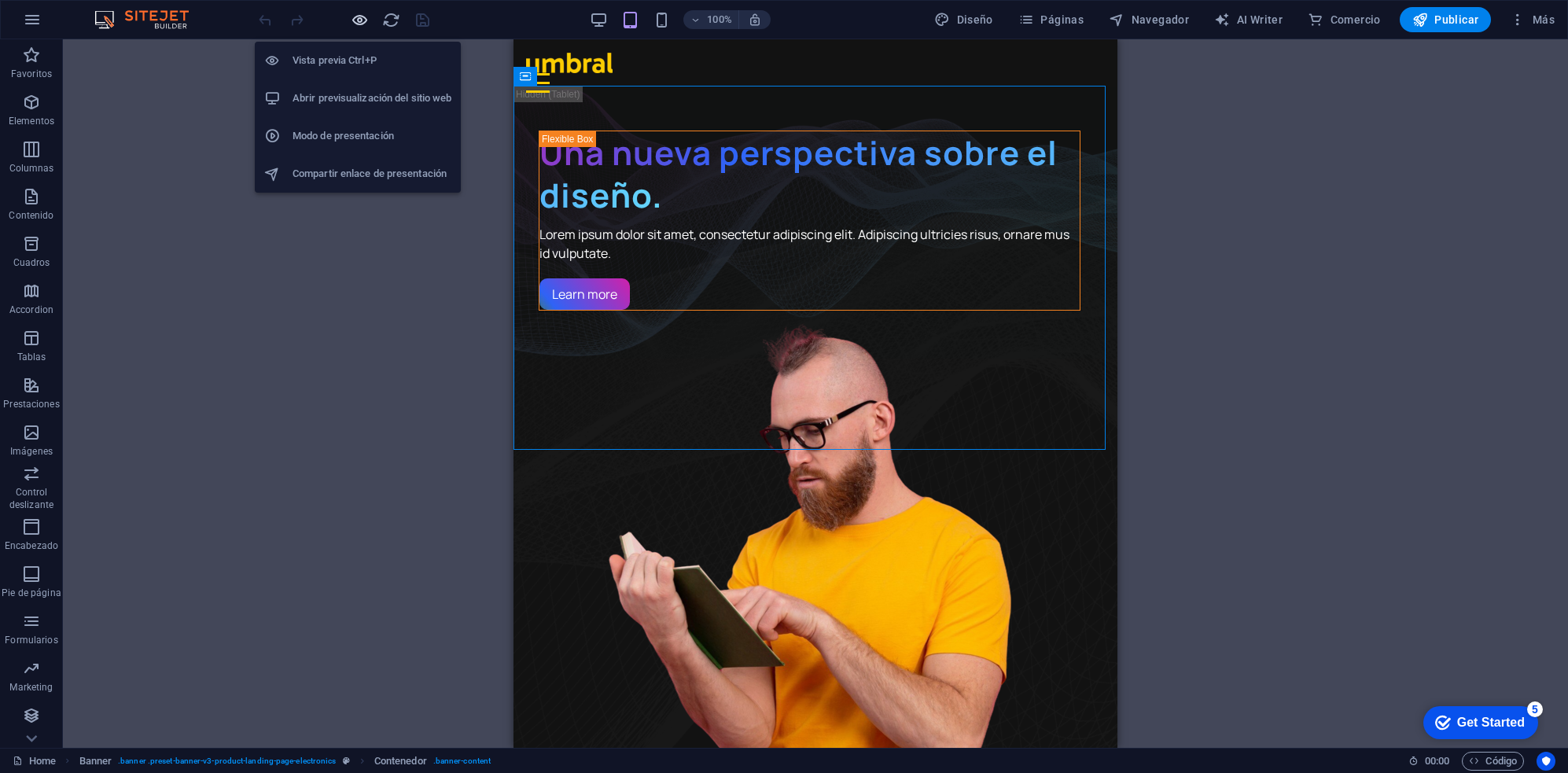
click at [360, 22] on icon "button" at bounding box center [360, 20] width 18 height 18
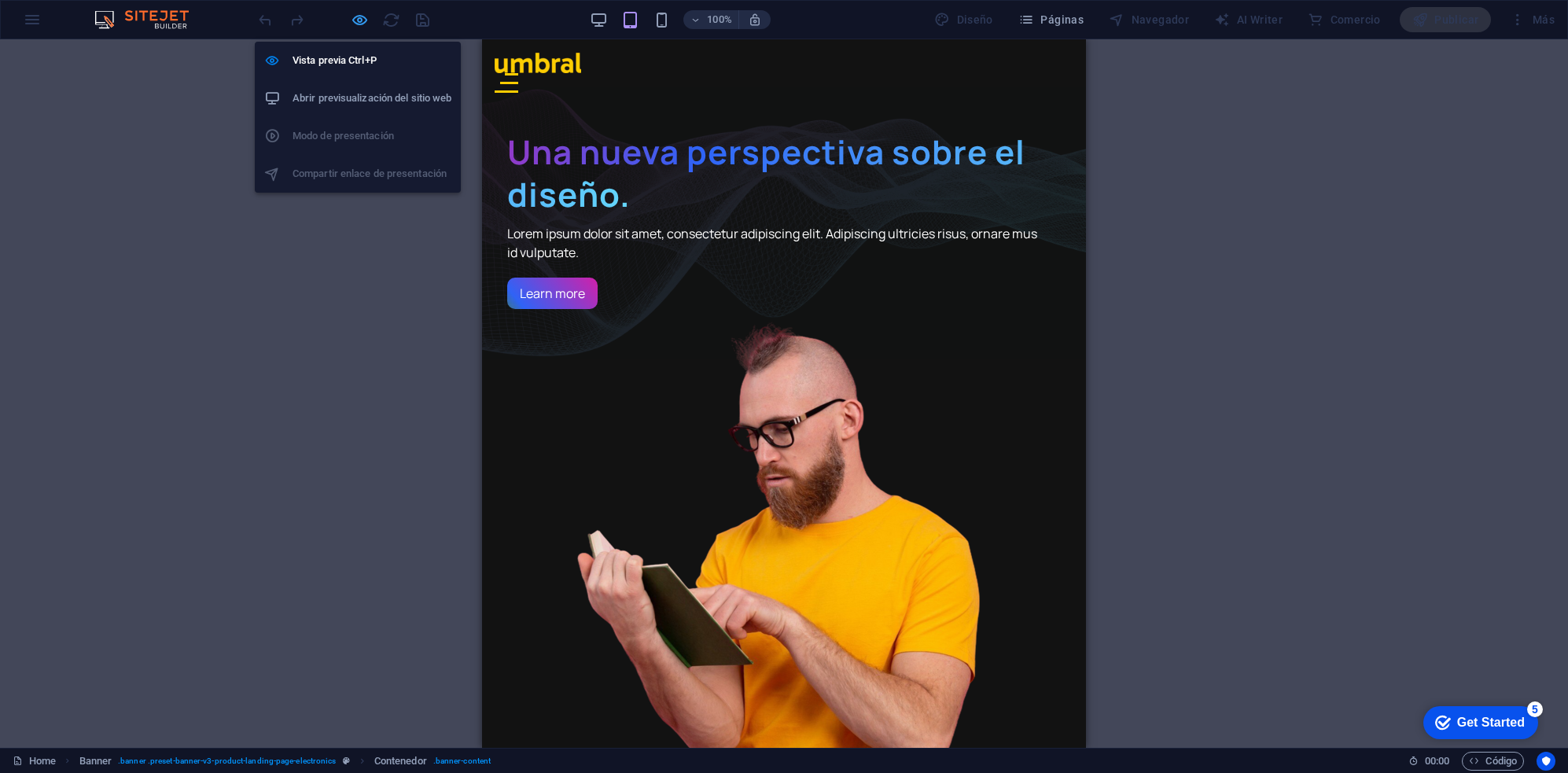
click at [360, 22] on icon "button" at bounding box center [360, 20] width 18 height 18
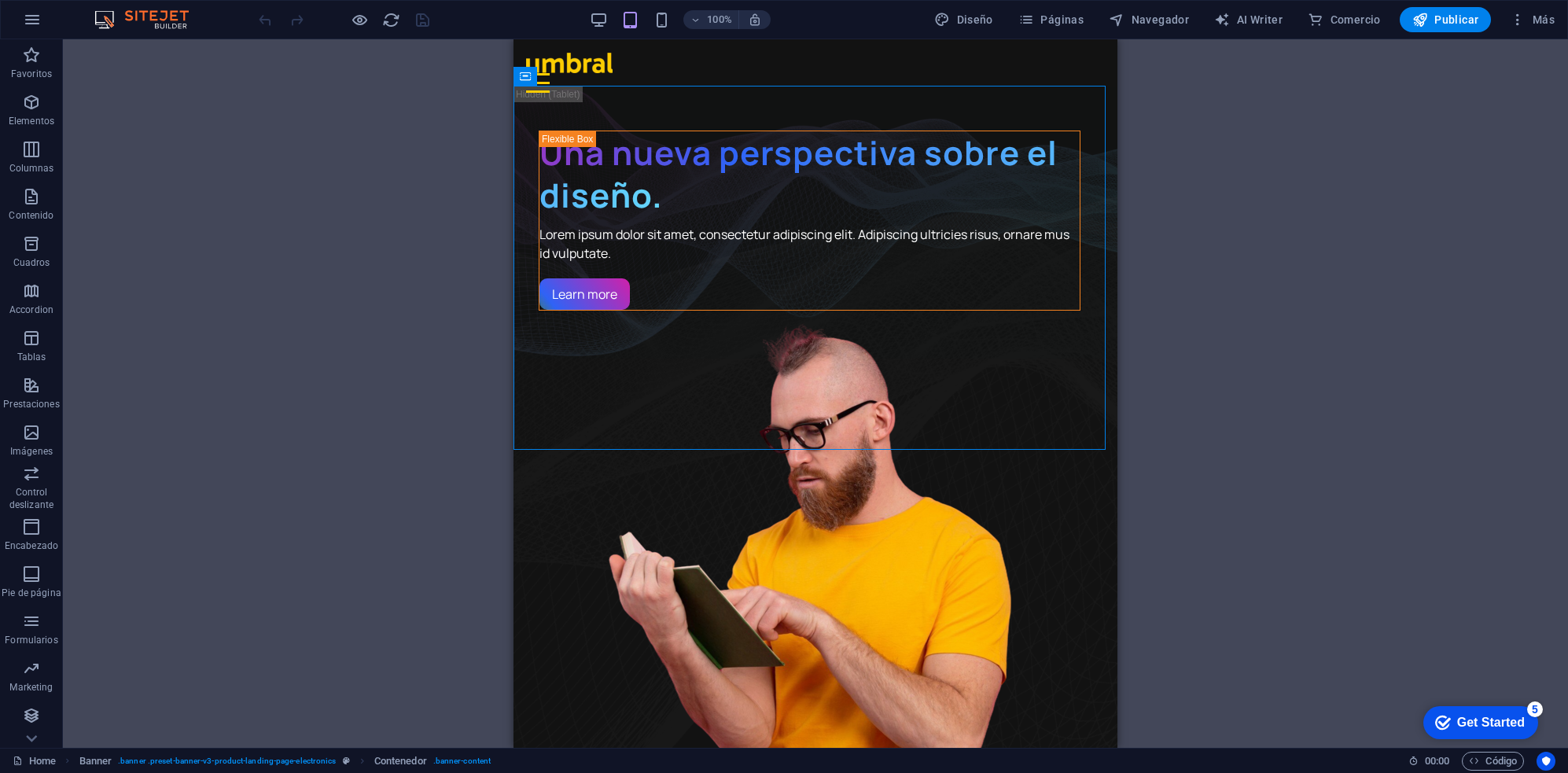
click at [1180, 231] on div "Arrastra aquí para reemplazar el contenido existente. Si quieres crear un eleme…" at bounding box center [815, 393] width 1505 height 708
drag, startPoint x: 605, startPoint y: 33, endPoint x: 601, endPoint y: 22, distance: 11.7
click at [602, 31] on div "100% Diseño Páginas Navegador AI Writer Comercio Publicar Más" at bounding box center [784, 19] width 1566 height 38
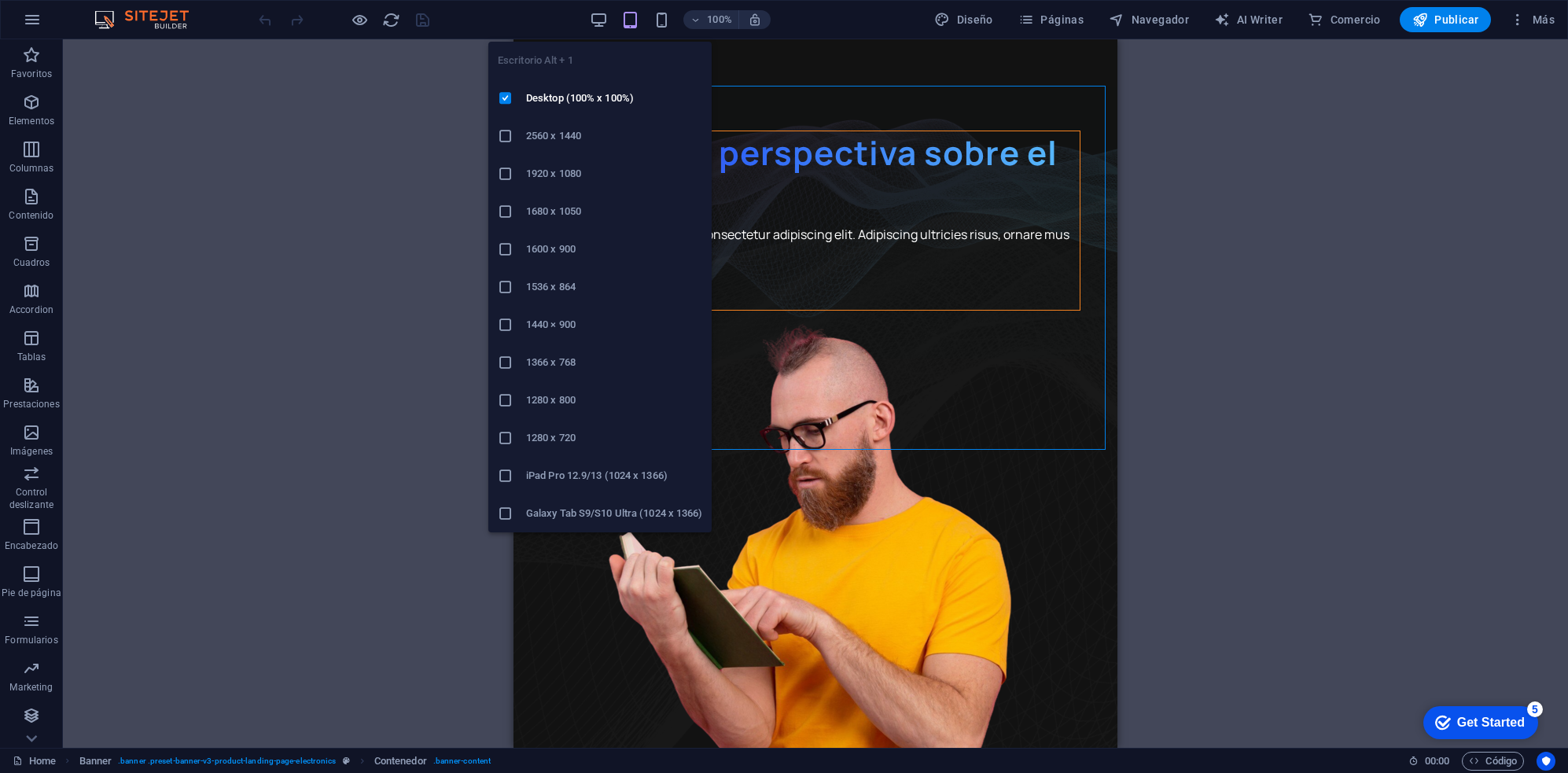
drag, startPoint x: 601, startPoint y: 22, endPoint x: 624, endPoint y: 22, distance: 23.0
click at [600, 22] on icon "button" at bounding box center [599, 20] width 18 height 18
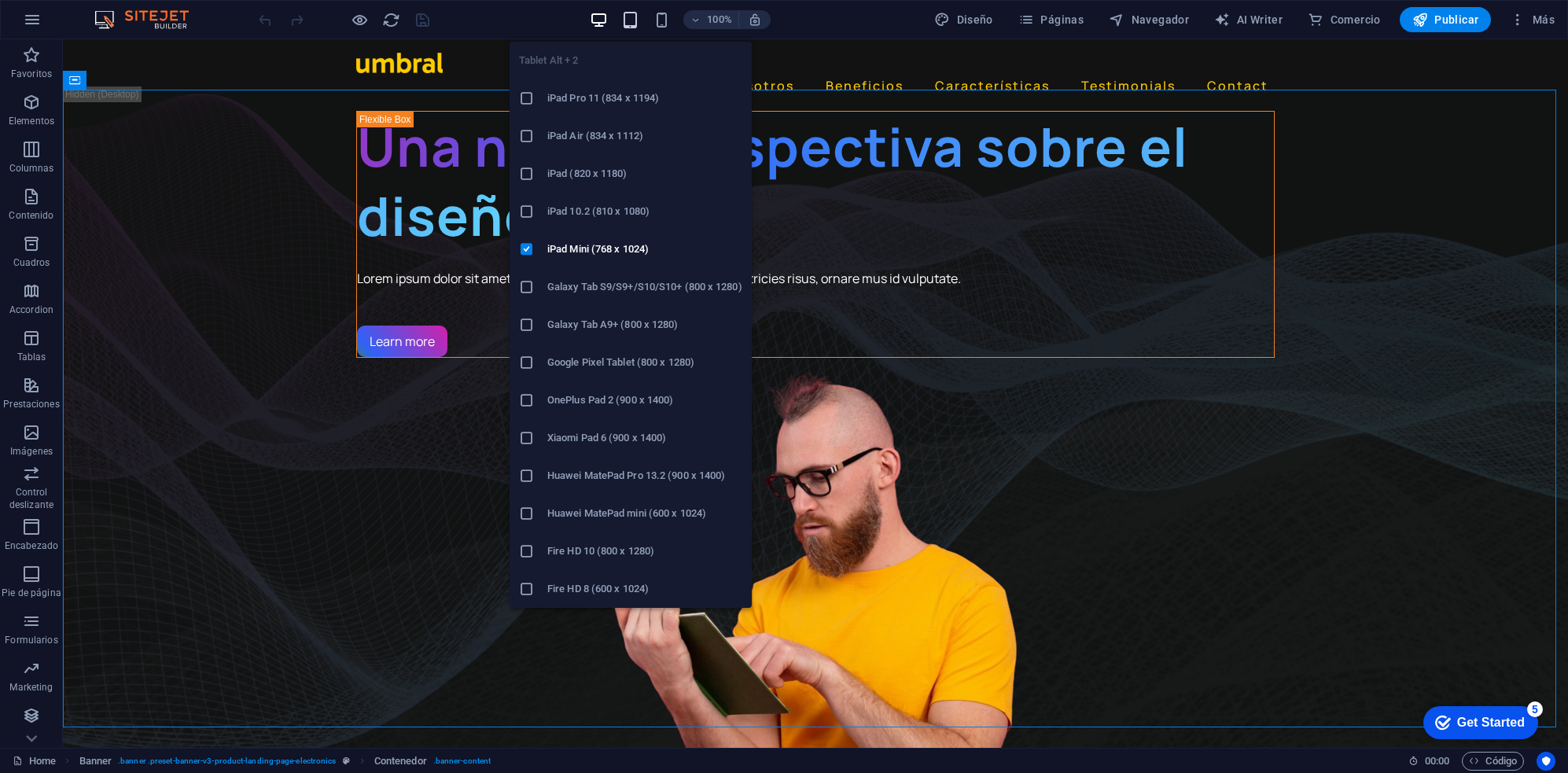
click at [634, 22] on icon "button" at bounding box center [630, 20] width 18 height 18
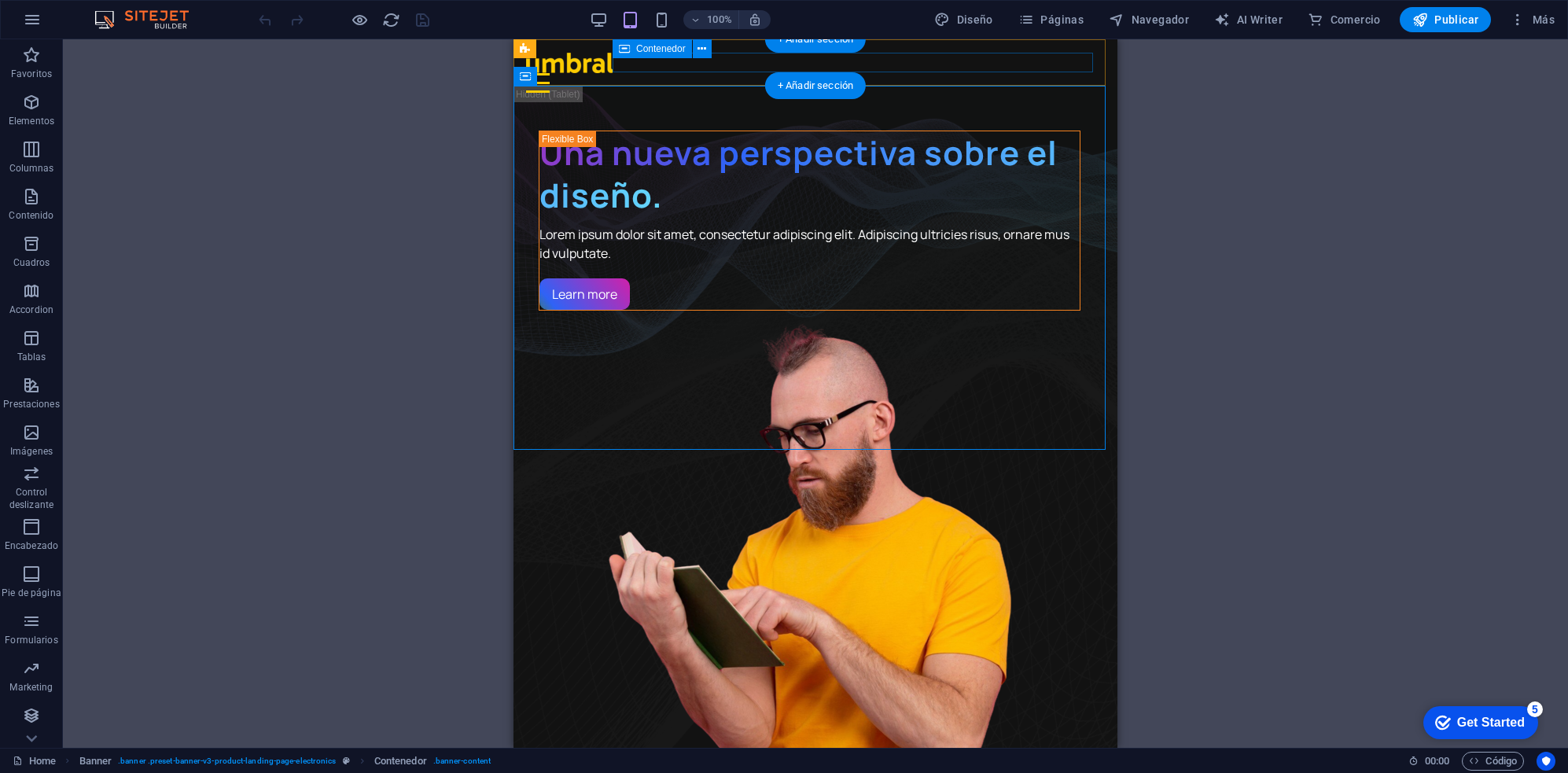
click at [1066, 73] on div at bounding box center [815, 82] width 579 height 19
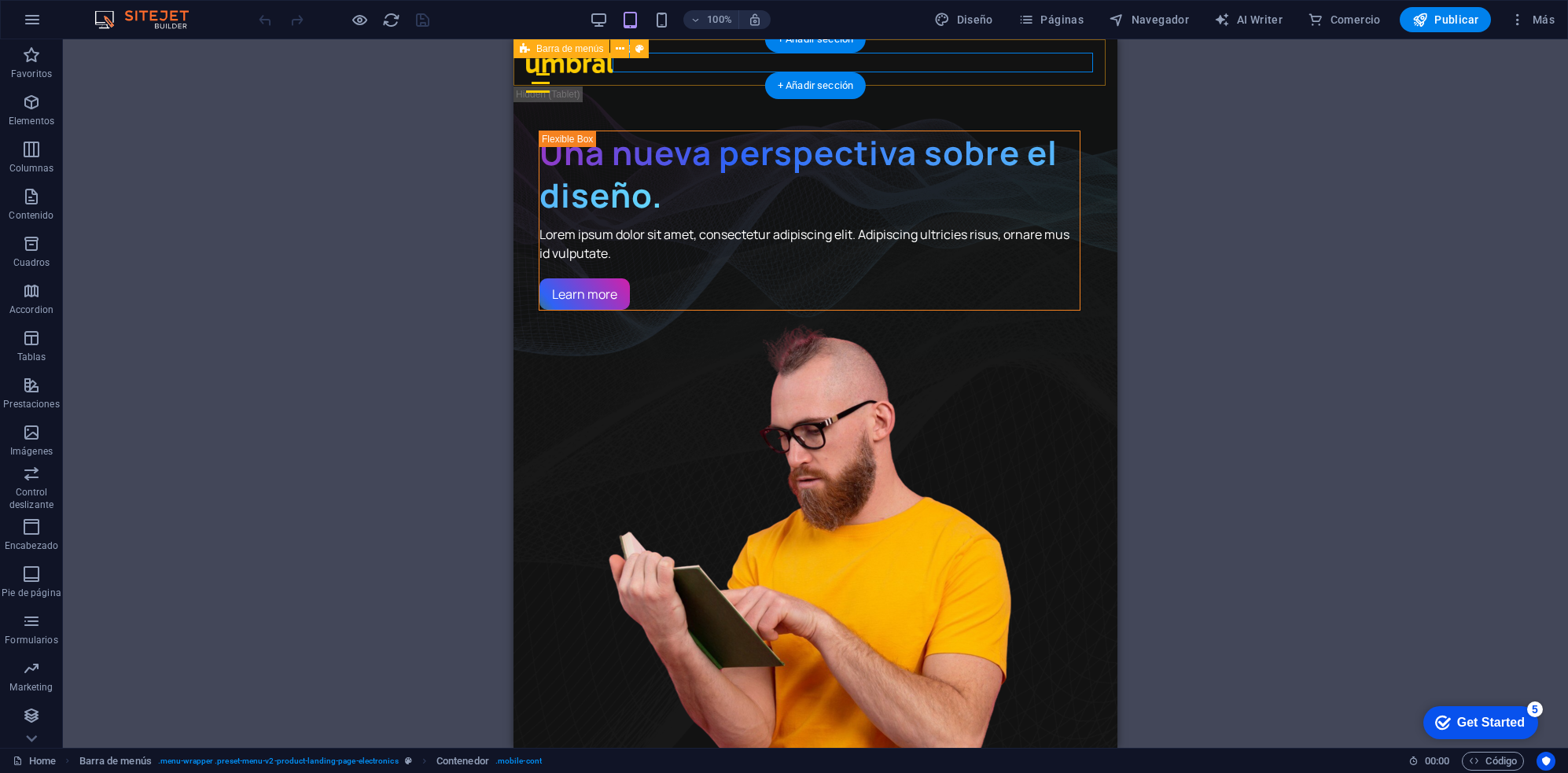
click at [1083, 73] on div "Nosotros Beneficios Características Testimonials Contact" at bounding box center [815, 72] width 604 height 66
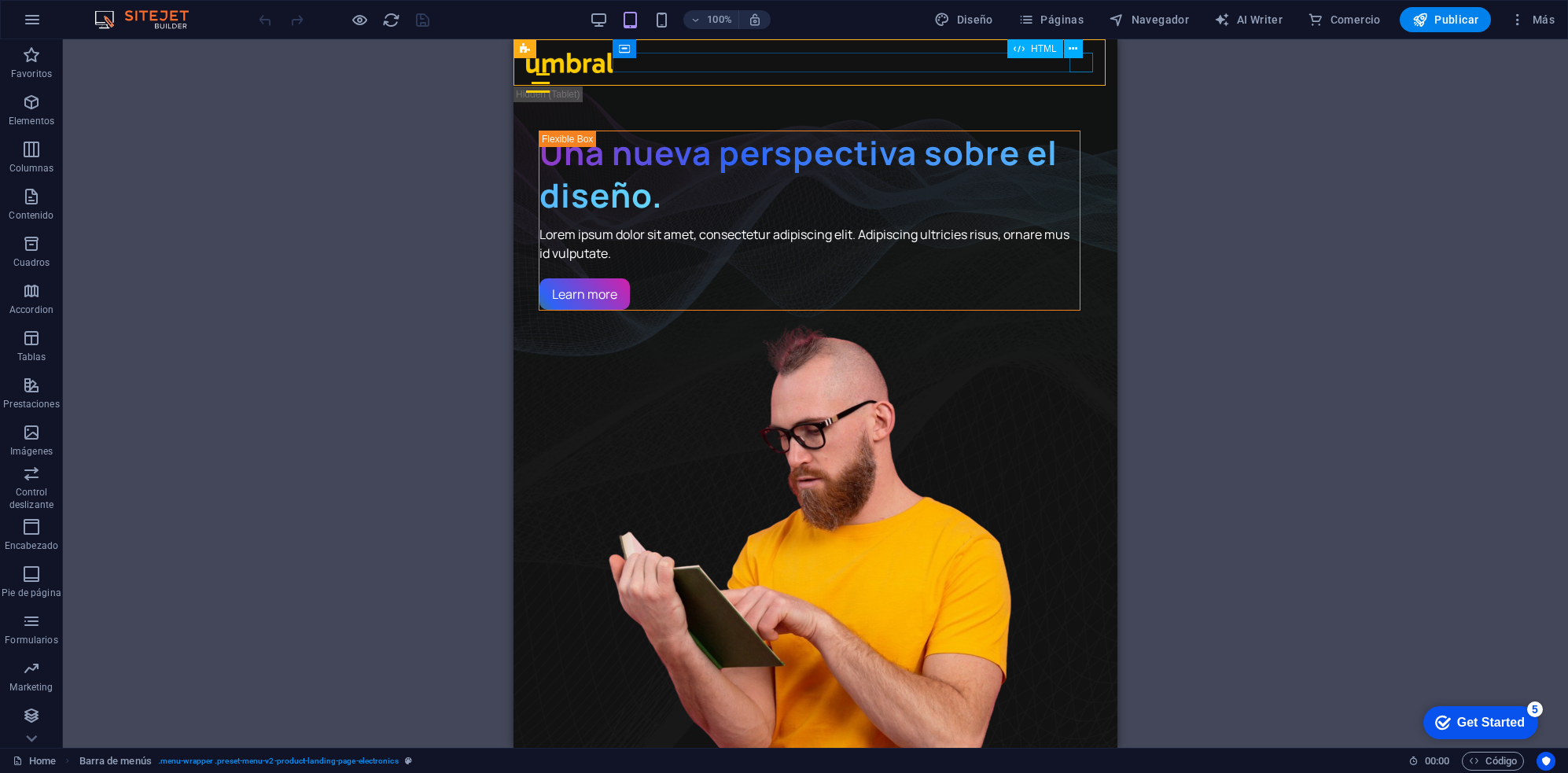
click at [1079, 59] on div "HTML" at bounding box center [1050, 48] width 86 height 19
click at [1081, 73] on div at bounding box center [815, 82] width 579 height 19
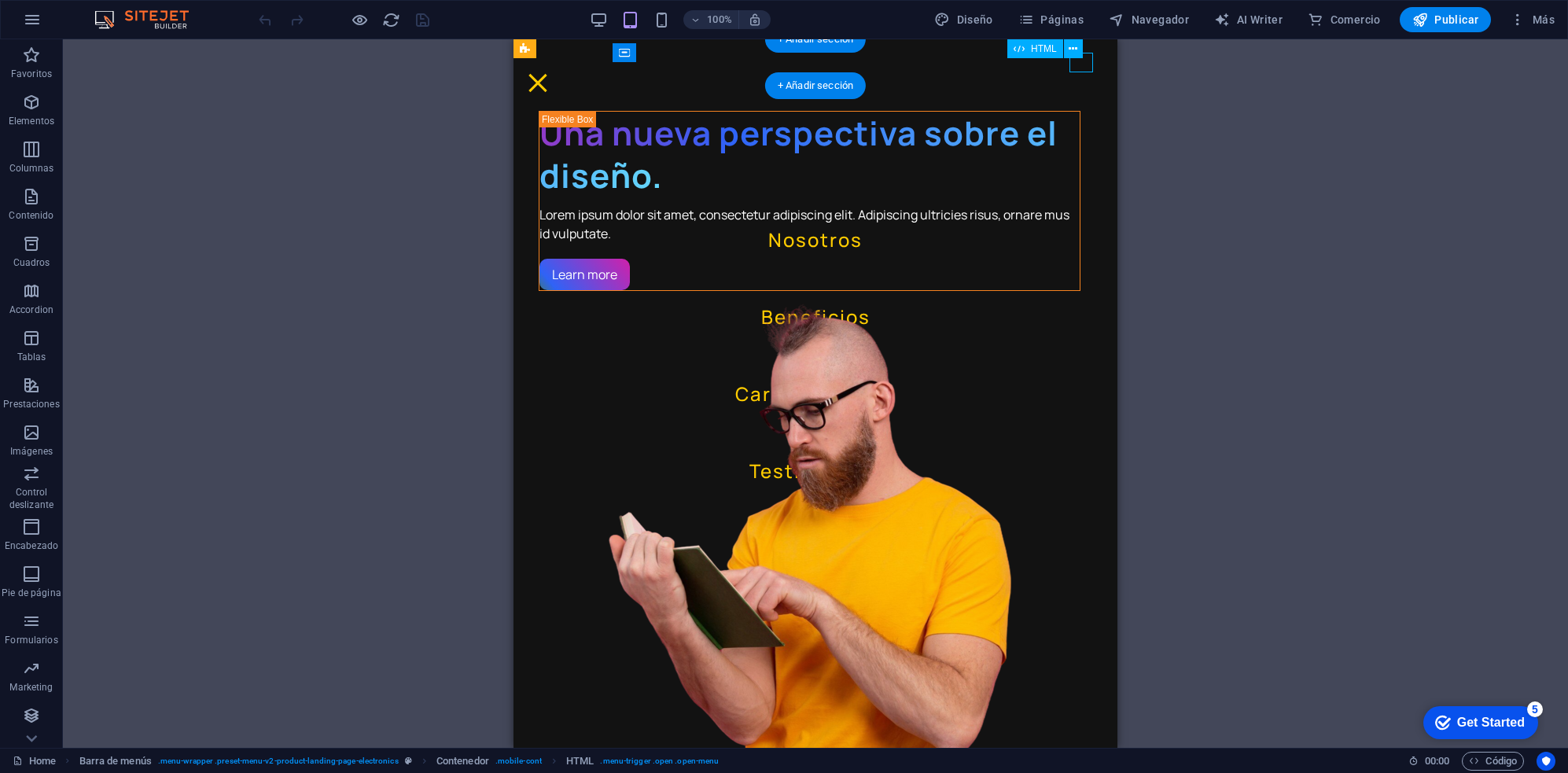
click at [550, 73] on div at bounding box center [538, 82] width 24 height 19
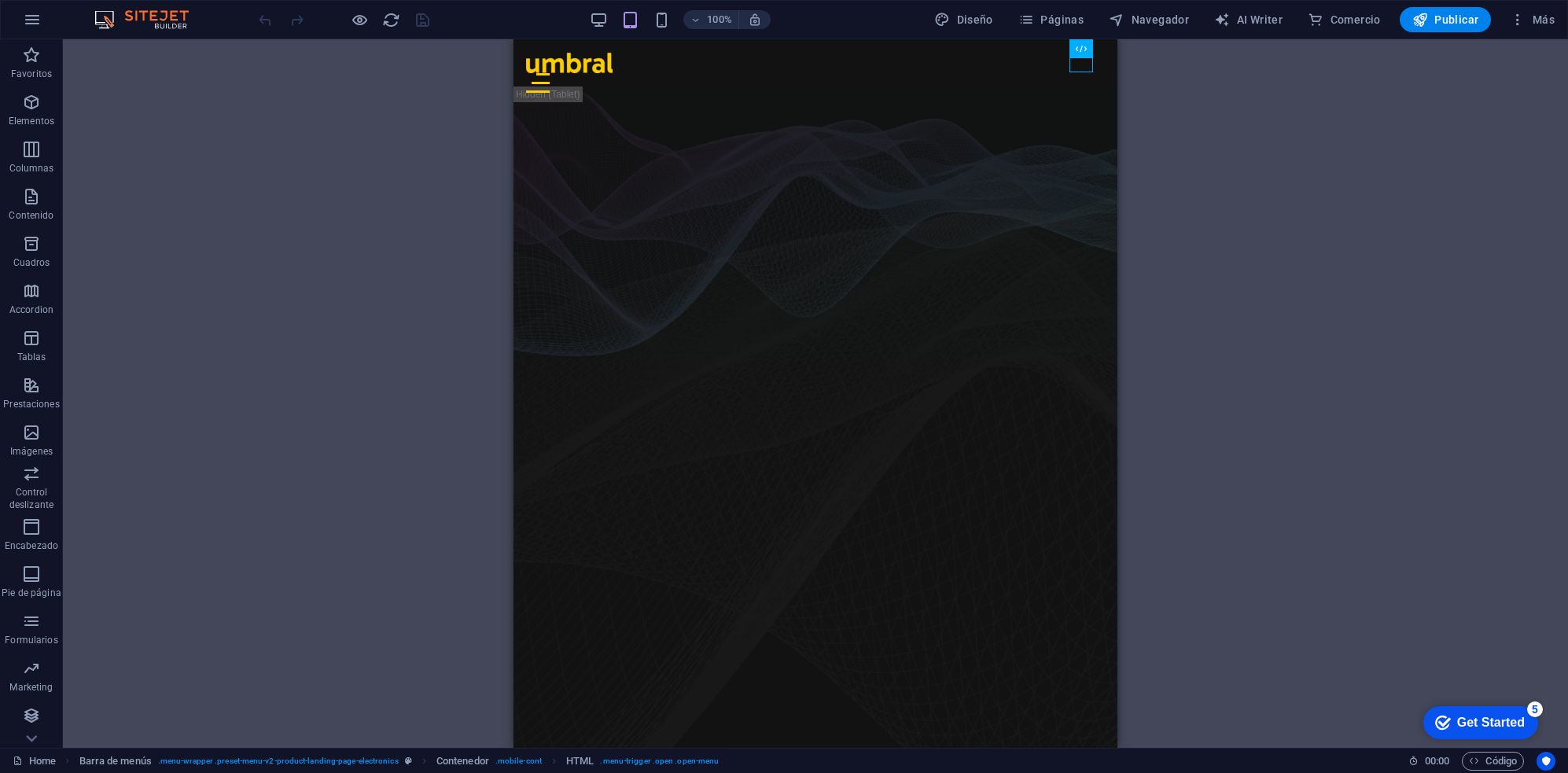
click at [1273, 229] on div "Arrastra aquí para reemplazar el contenido existente. Si quieres crear un eleme…" at bounding box center [815, 393] width 1505 height 708
click at [360, 25] on icon "button" at bounding box center [360, 20] width 18 height 18
